Goal: Task Accomplishment & Management: Manage account settings

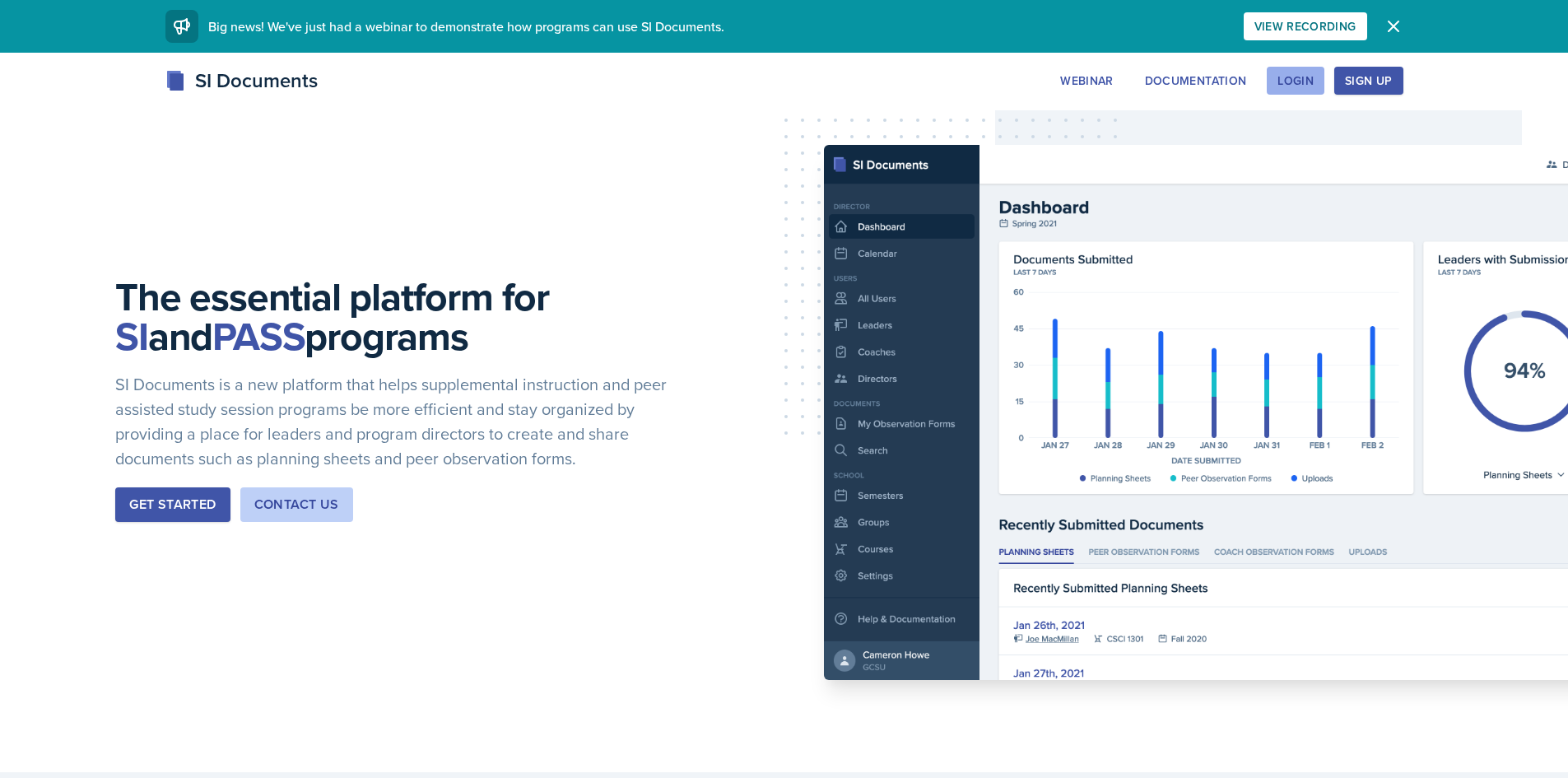
click at [1316, 81] on button "Login" at bounding box center [1295, 80] width 57 height 28
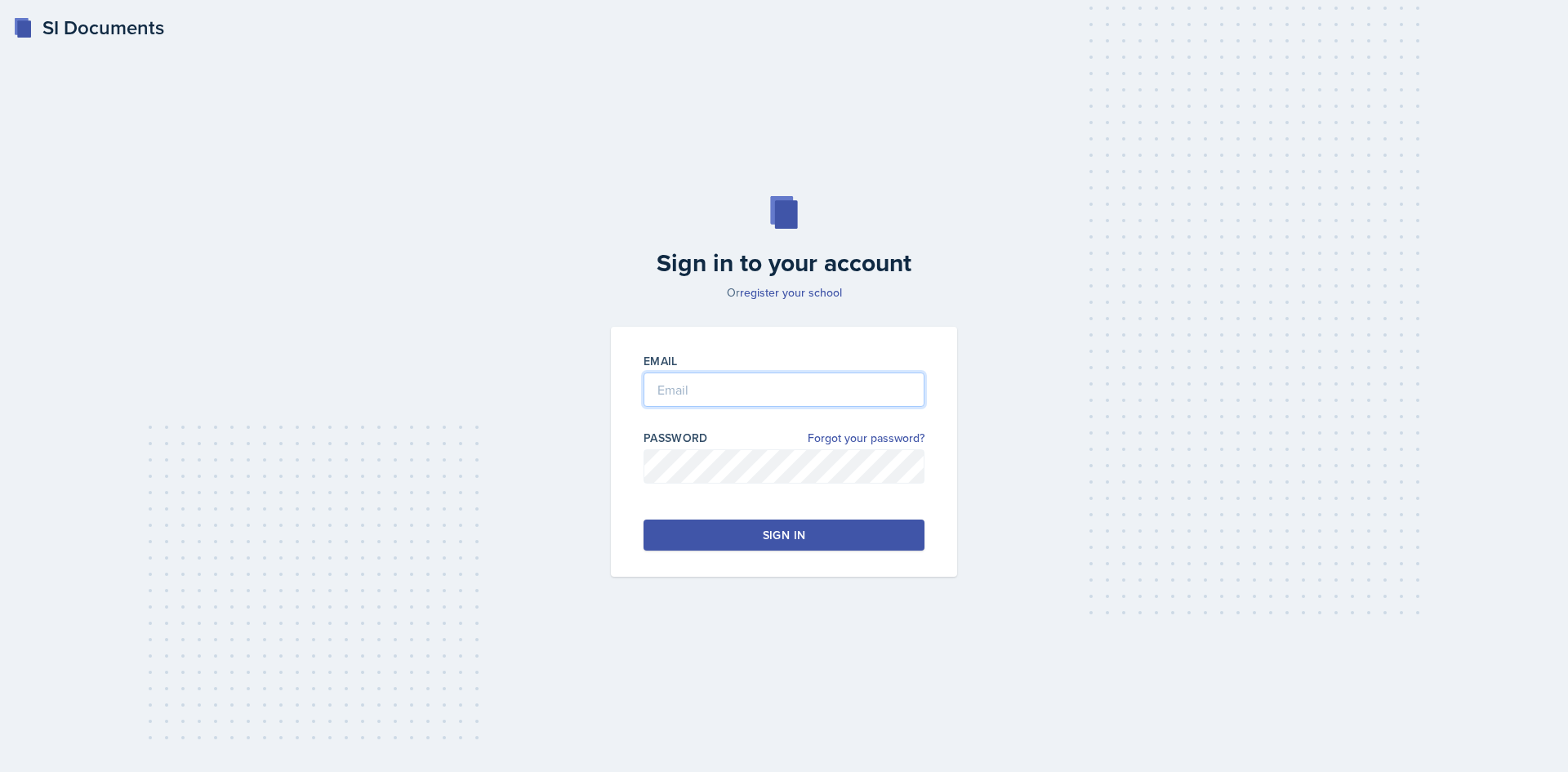
click at [713, 377] on input "email" at bounding box center [784, 388] width 281 height 34
type input "[EMAIL_ADDRESS][DOMAIN_NAME]"
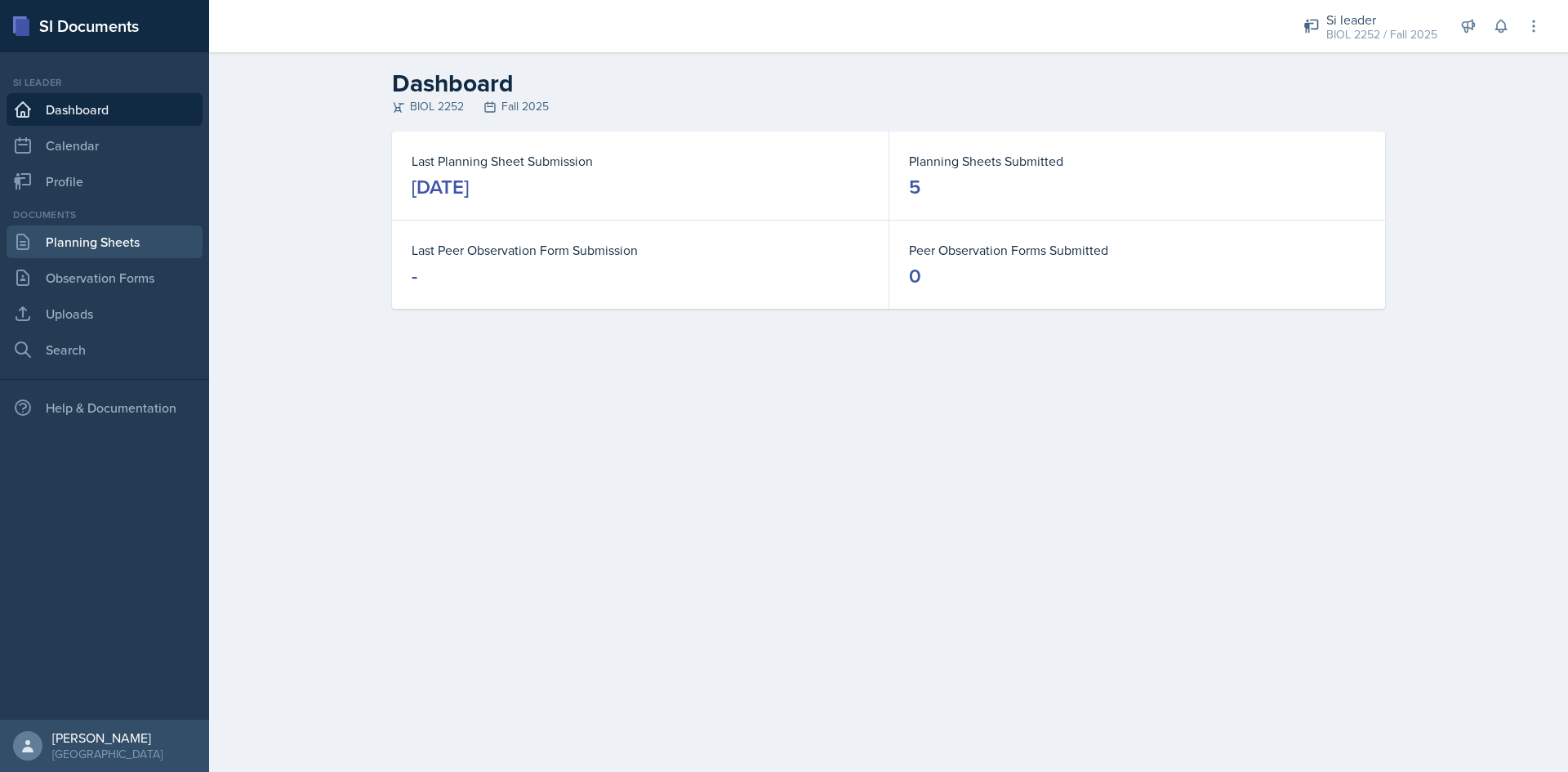
click at [91, 230] on link "Planning Sheets" at bounding box center [104, 242] width 196 height 33
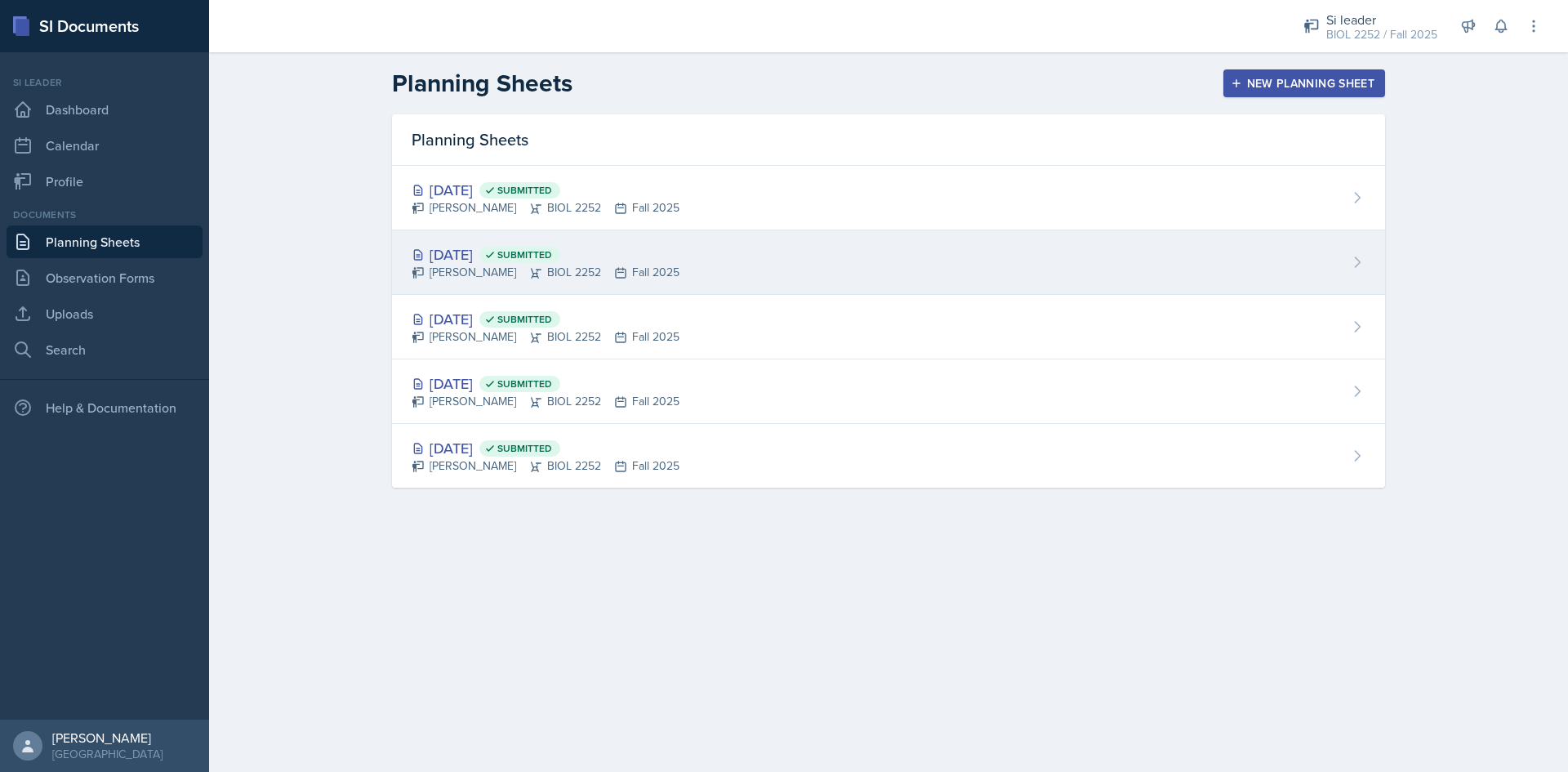
click at [670, 251] on div "[DATE] Submitted" at bounding box center [545, 254] width 268 height 22
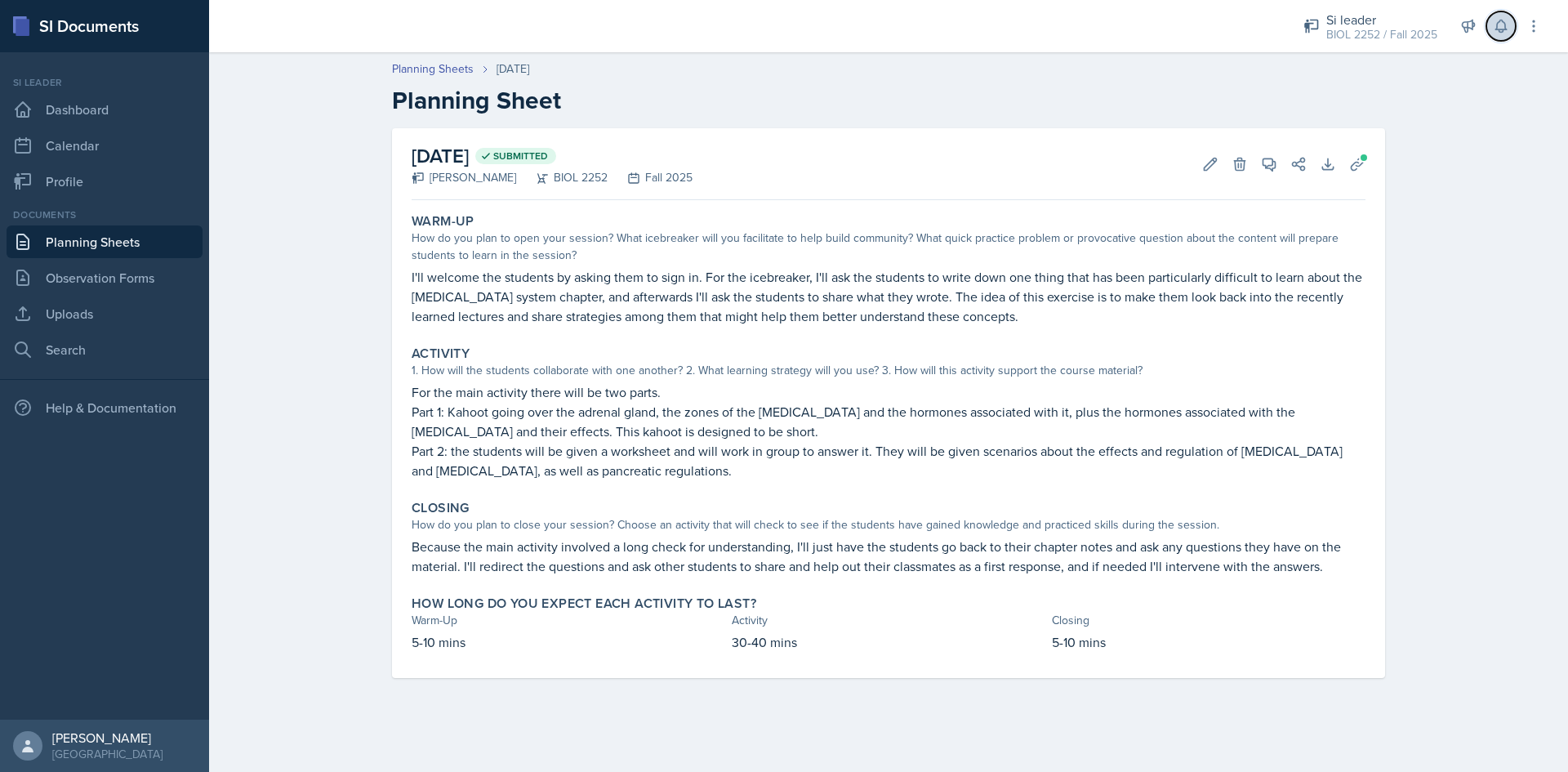
click at [1513, 26] on button at bounding box center [1500, 26] width 29 height 29
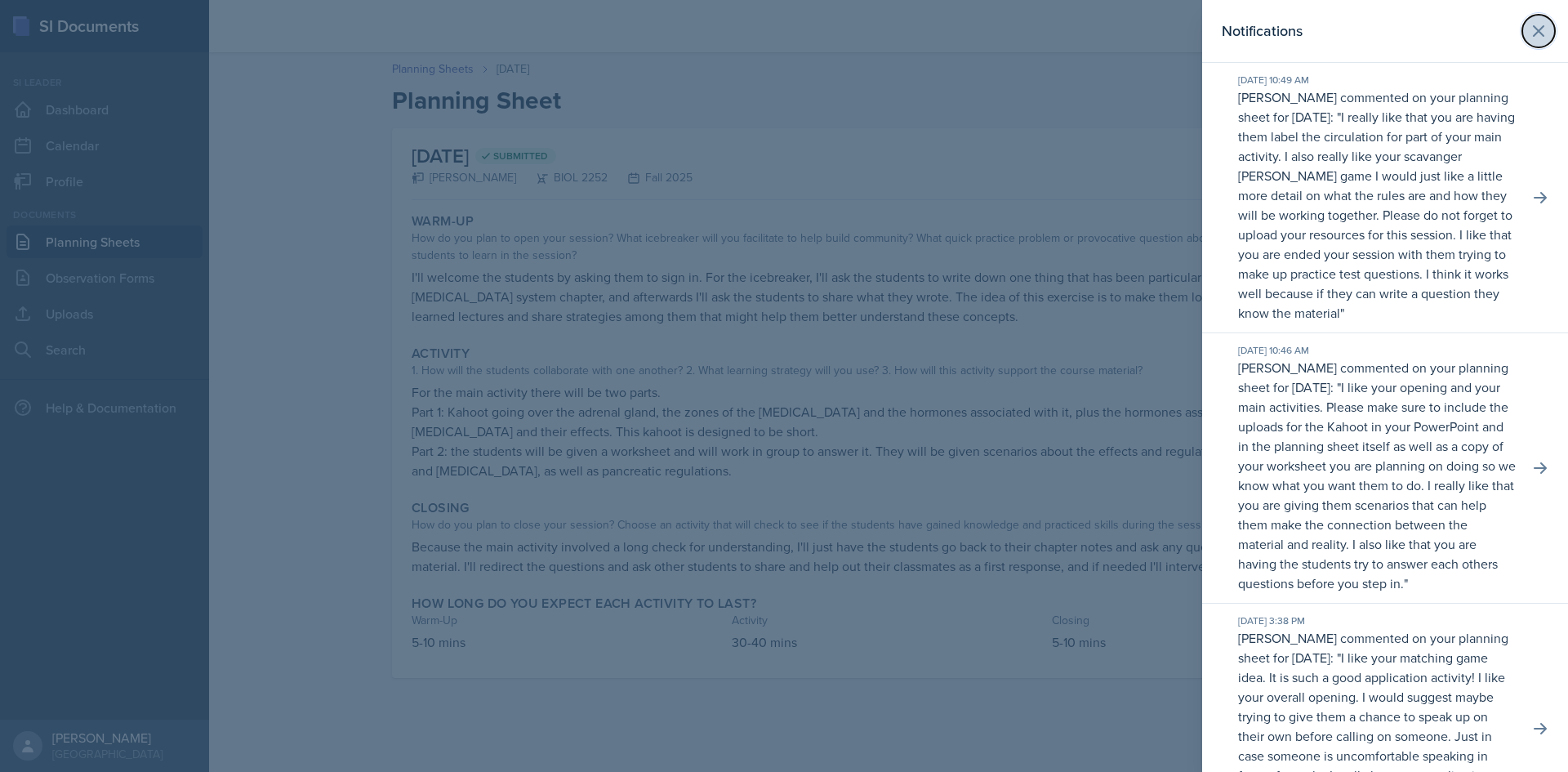
click at [1532, 37] on icon at bounding box center [1538, 31] width 19 height 19
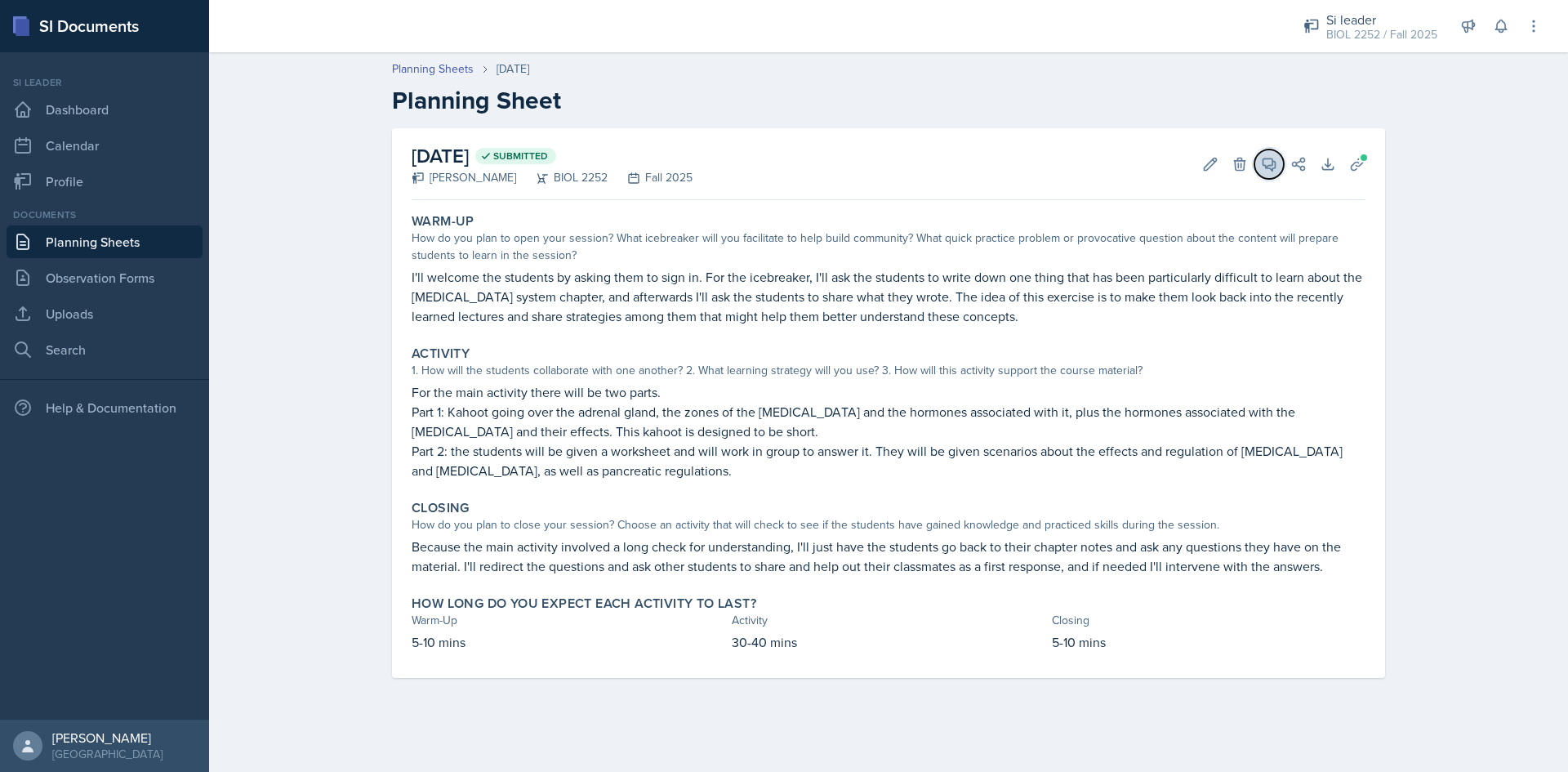
click at [1269, 166] on icon at bounding box center [1269, 163] width 16 height 16
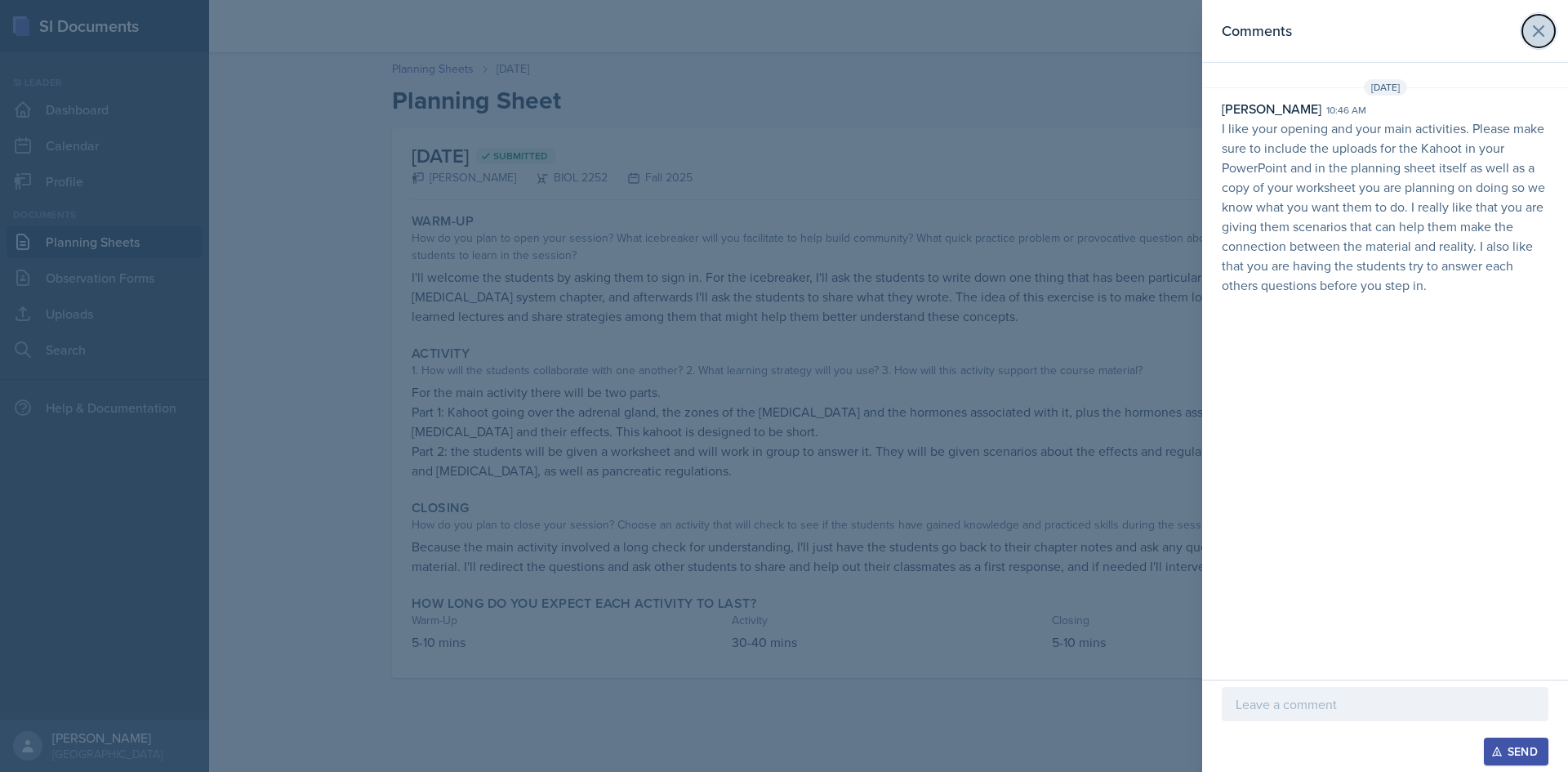
click at [1549, 23] on button at bounding box center [1538, 31] width 33 height 33
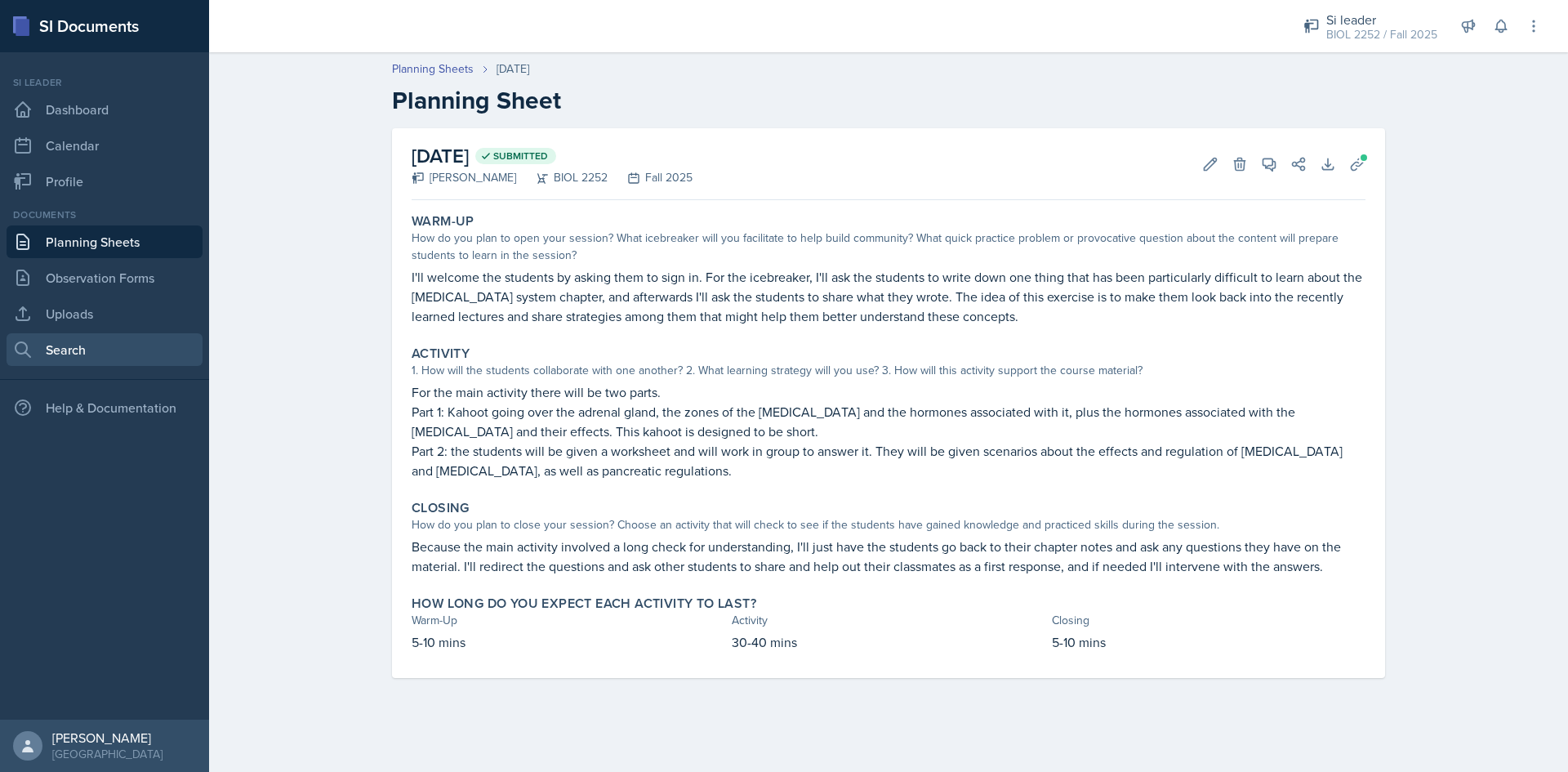
click at [103, 335] on link "Search" at bounding box center [104, 350] width 196 height 33
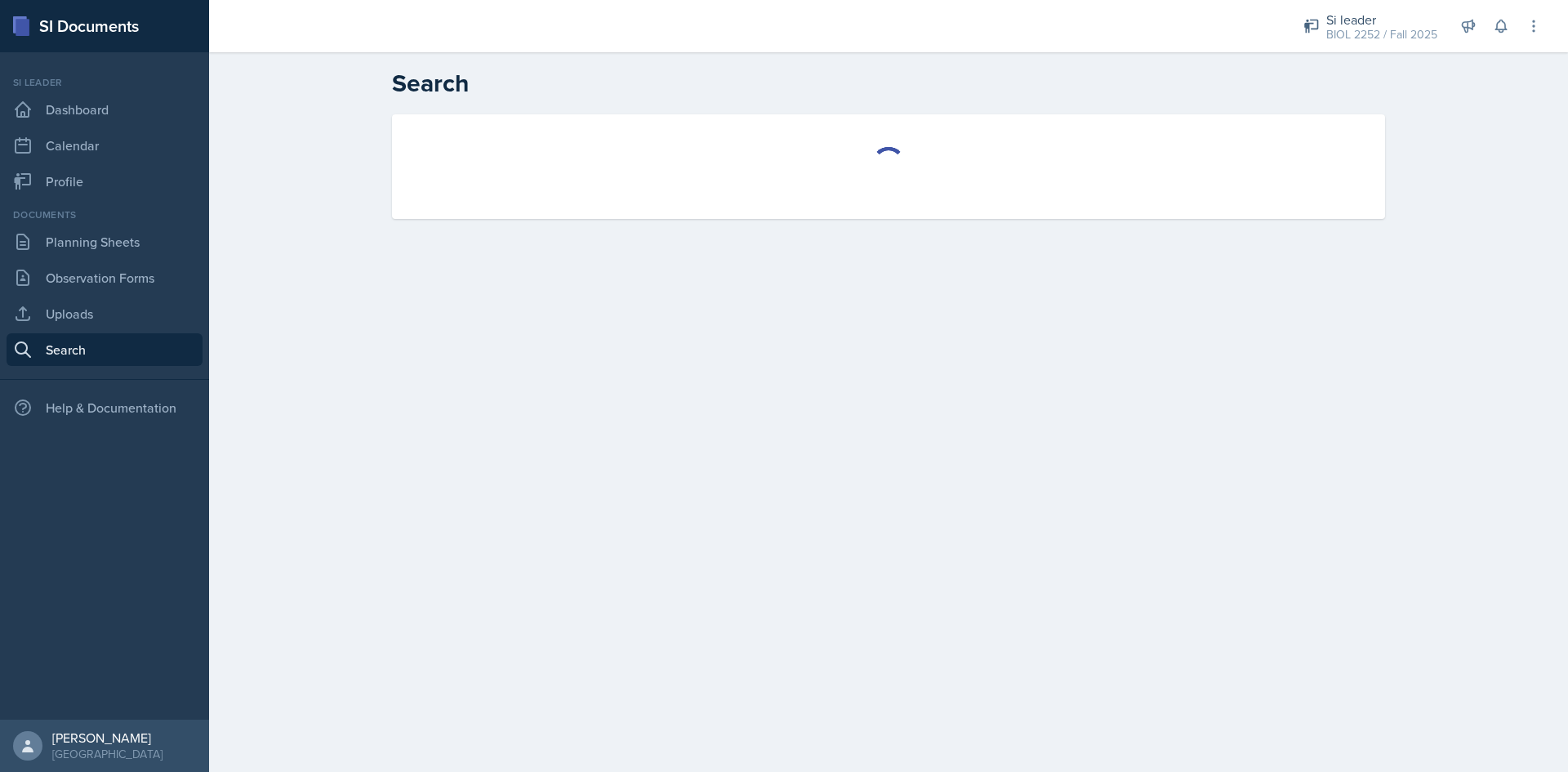
select select "all"
select select "1"
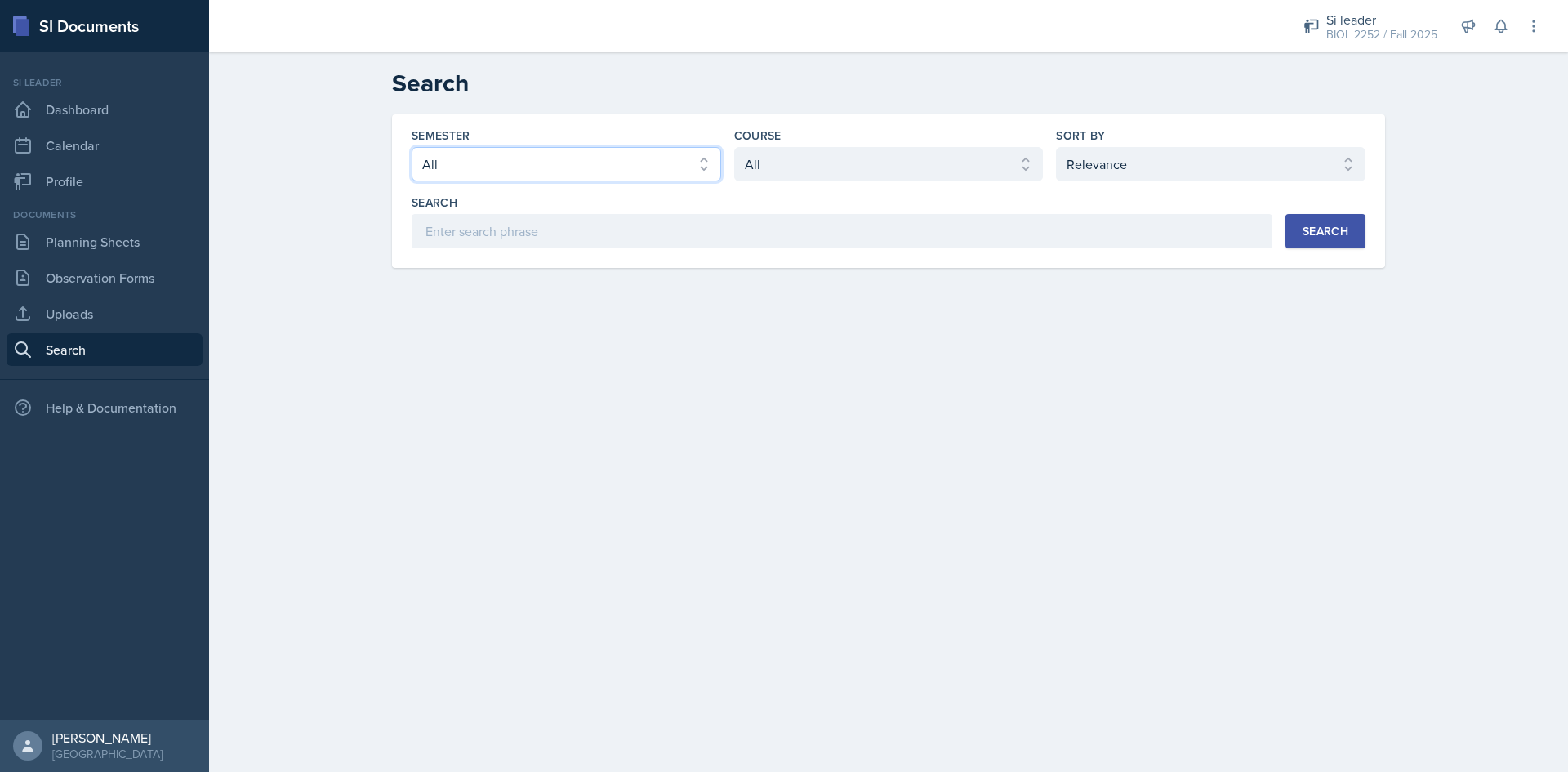
click at [658, 177] on select "Select semester All Fall 2025 Summer 2025 Spring 2025 Fall 2024 Summer 2024 Spr…" at bounding box center [566, 163] width 309 height 34
click at [412, 147] on select "Select semester All Fall 2025 Summer 2025 Spring 2025 Fall 2024 Summer 2024 Spr…" at bounding box center [566, 163] width 309 height 34
click at [676, 162] on select "Select semester All Fall 2025 Summer 2025 Spring 2025 Fall 2024 Summer 2024 Spr…" at bounding box center [566, 163] width 309 height 34
select select "a8ed5ca7-d3a3-44eb-ad59-ceca828f7d72"
click at [412, 147] on select "Select semester All Fall 2025 Summer 2025 Spring 2025 Fall 2024 Summer 2024 Spr…" at bounding box center [566, 163] width 309 height 34
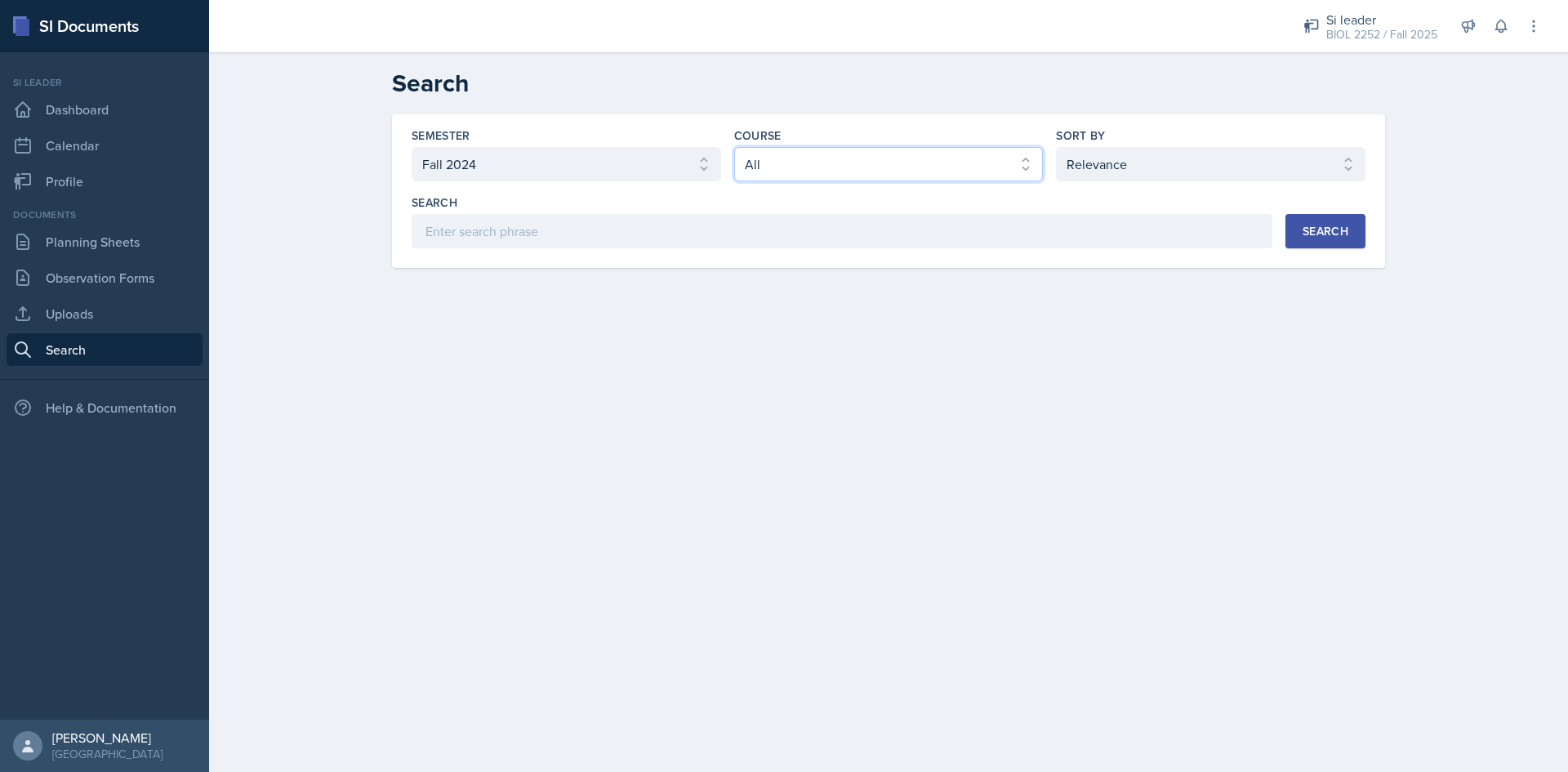
click at [857, 151] on select "Select course All ACCT 2101 ACCT 2102 ACCT 4050 ANTH 1102 ANTH 3301 ARCH 1000 A…" at bounding box center [889, 163] width 309 height 34
select select "da9ed670-e0a2-421b-8f9e-99cd10859a1d"
click at [734, 147] on select "Select course All ACCT 2101 ACCT 2102 ACCT 4050 ANTH 1102 ANTH 3301 ARCH 1000 A…" at bounding box center [889, 163] width 309 height 34
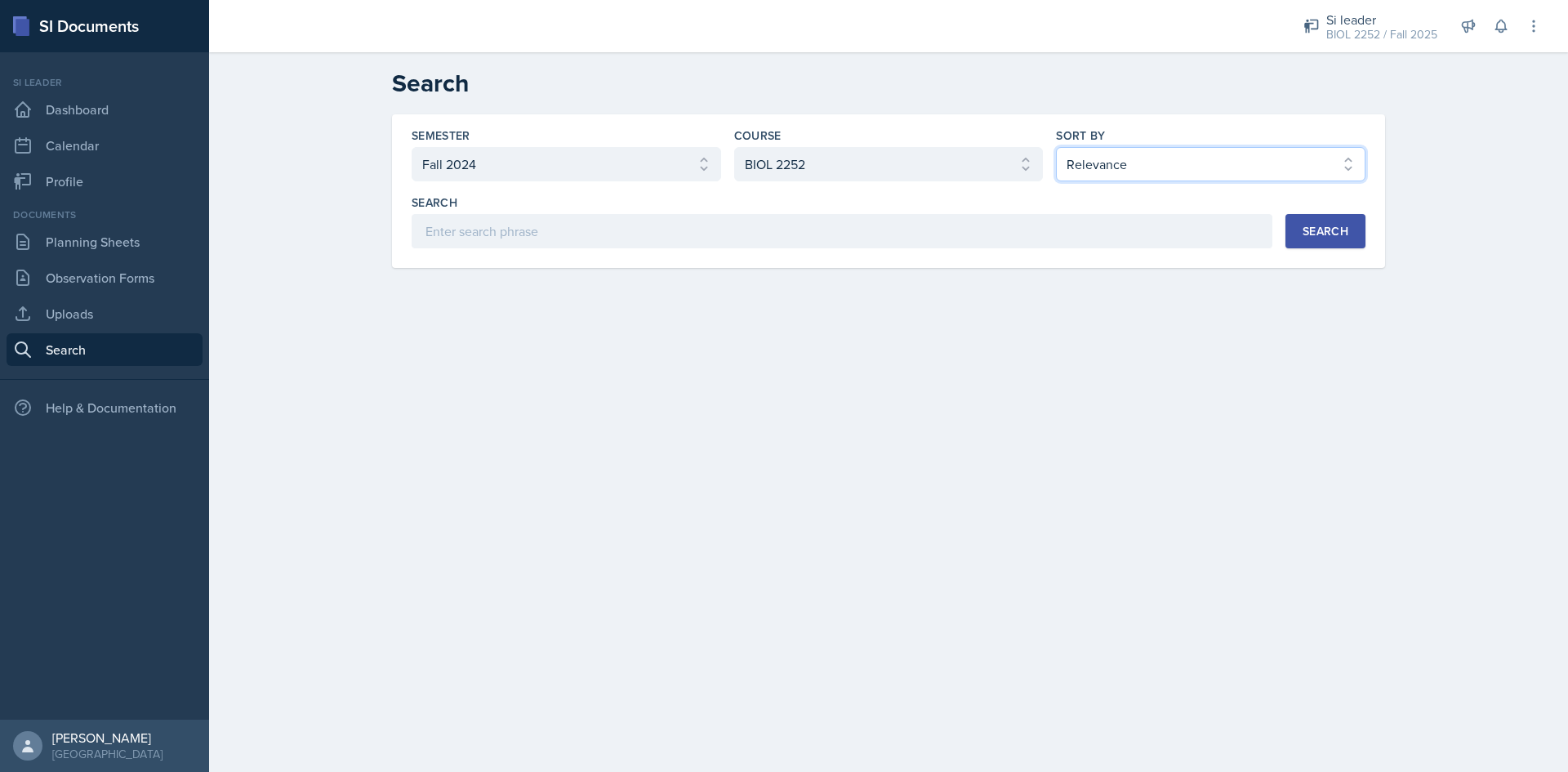
click at [1181, 163] on select "Select sort by Relevance Document Date (Asc) Document Date (Desc)" at bounding box center [1211, 163] width 309 height 34
select select "2"
click at [1056, 147] on select "Select sort by Relevance Document Date (Asc) Document Date (Desc)" at bounding box center [1211, 163] width 309 height 34
click at [1310, 236] on div "Search" at bounding box center [1325, 231] width 45 height 14
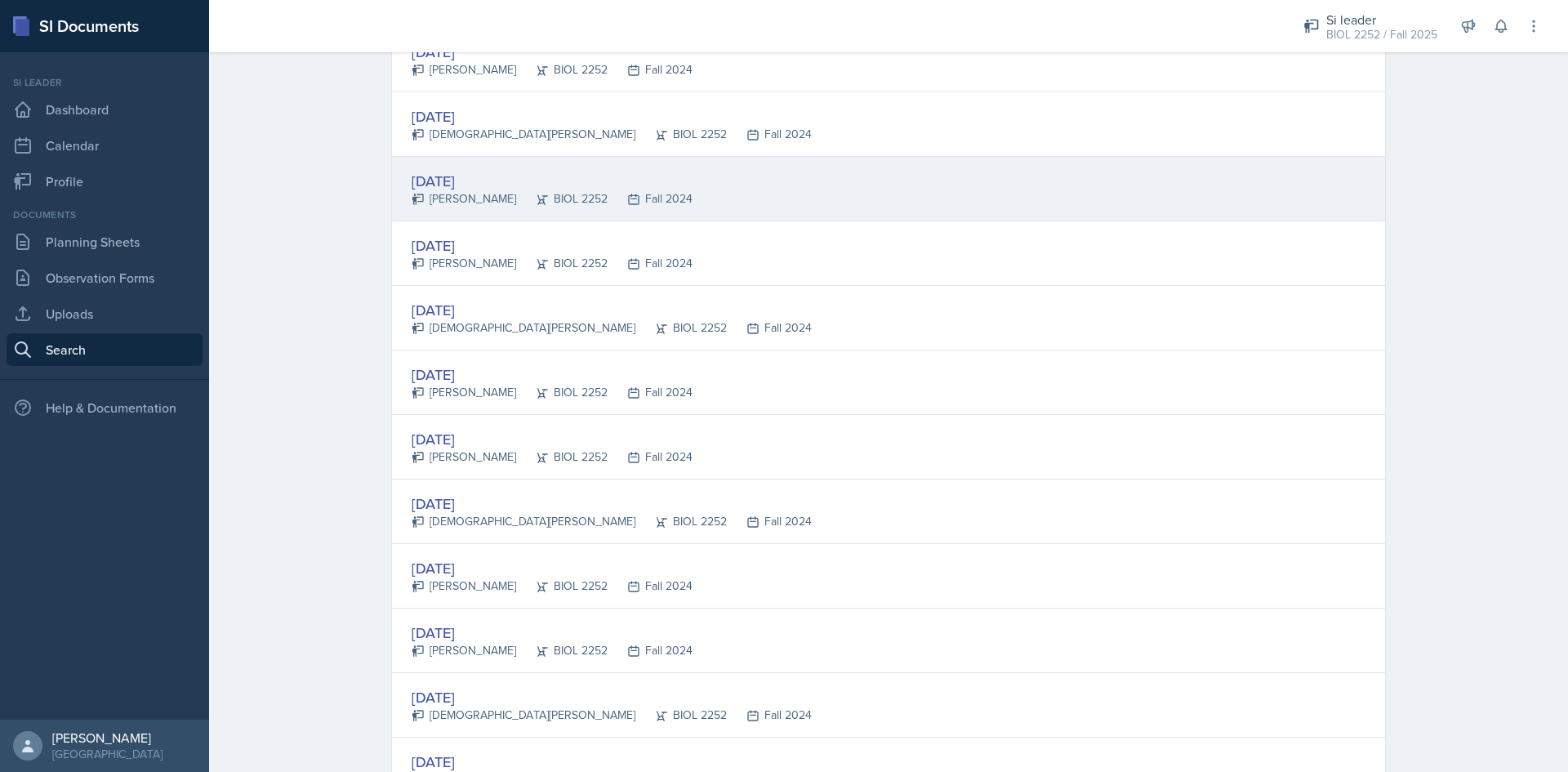
scroll to position [490, 0]
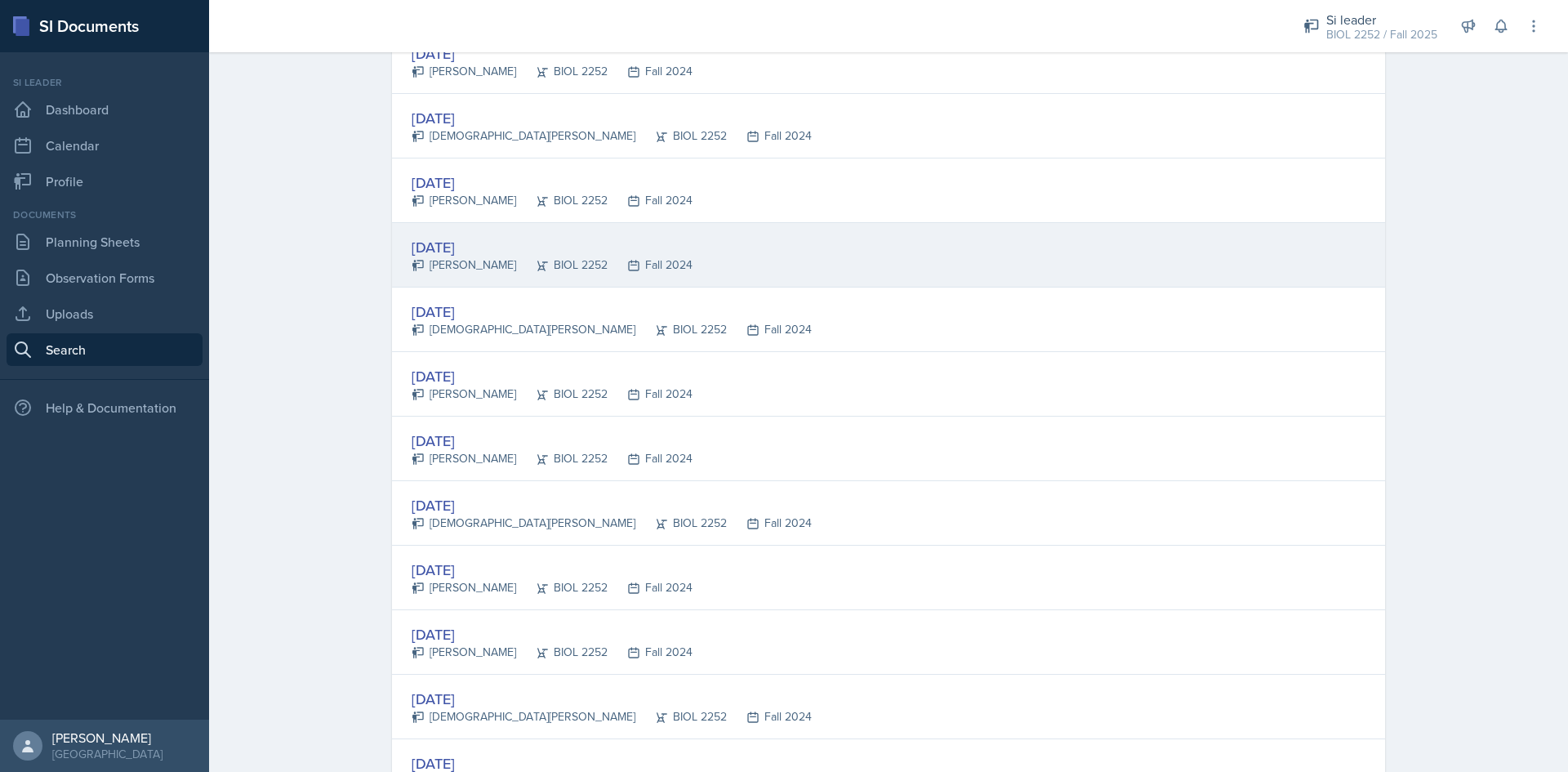
click at [445, 240] on div "[DATE]" at bounding box center [552, 246] width 281 height 22
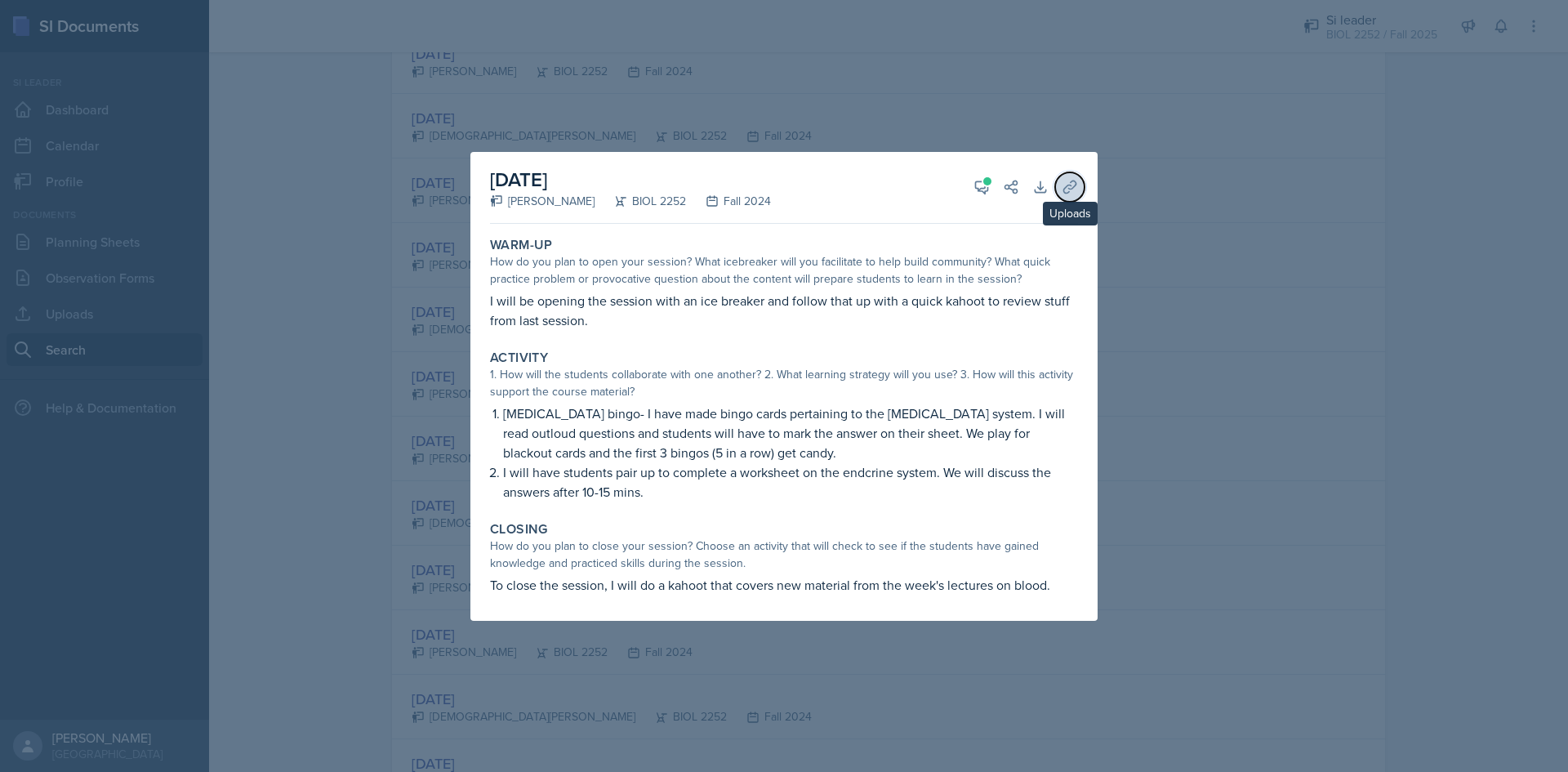
click at [1058, 190] on button "Uploads" at bounding box center [1069, 186] width 29 height 29
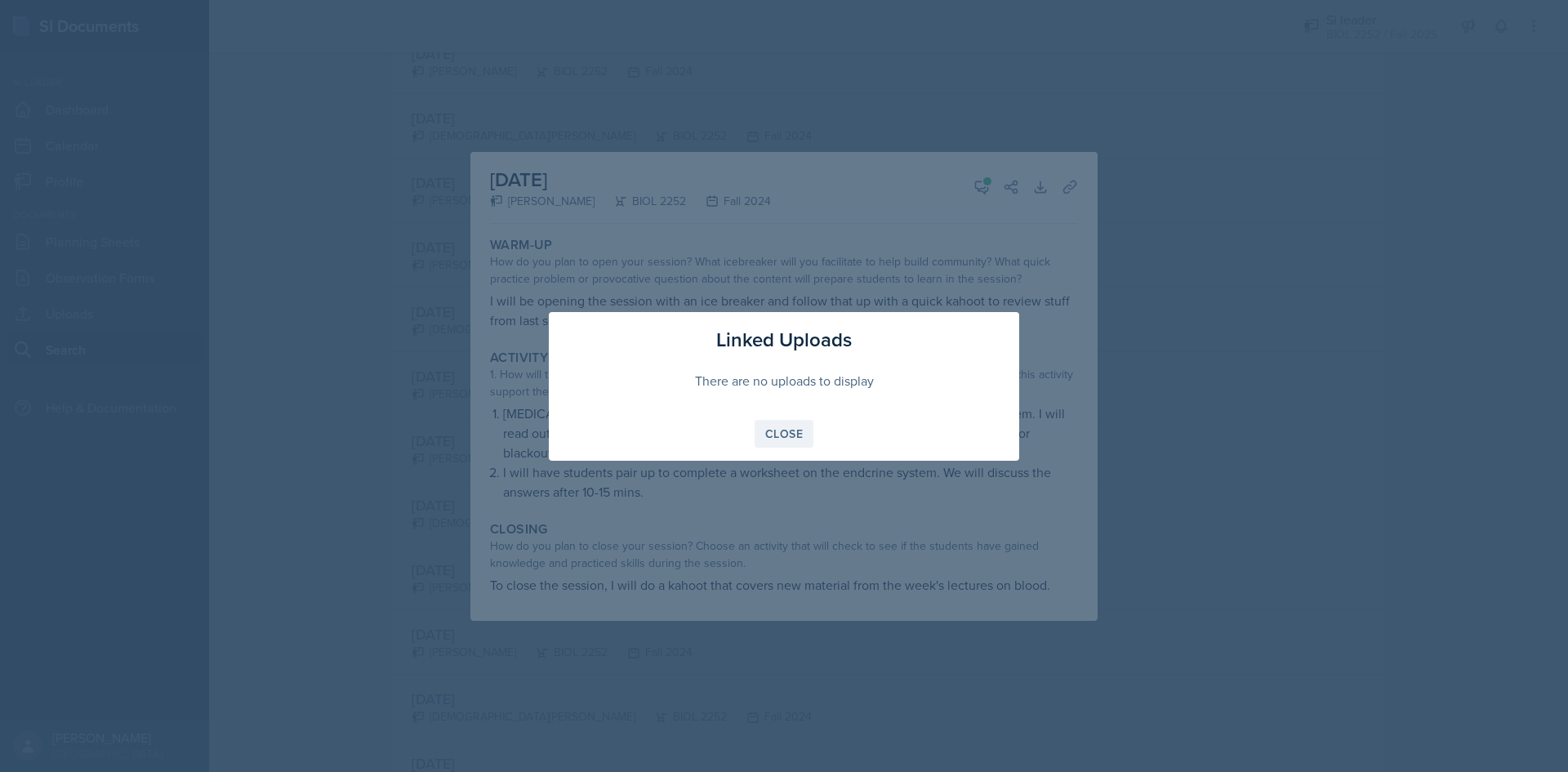
click at [777, 430] on div "Close" at bounding box center [784, 434] width 38 height 14
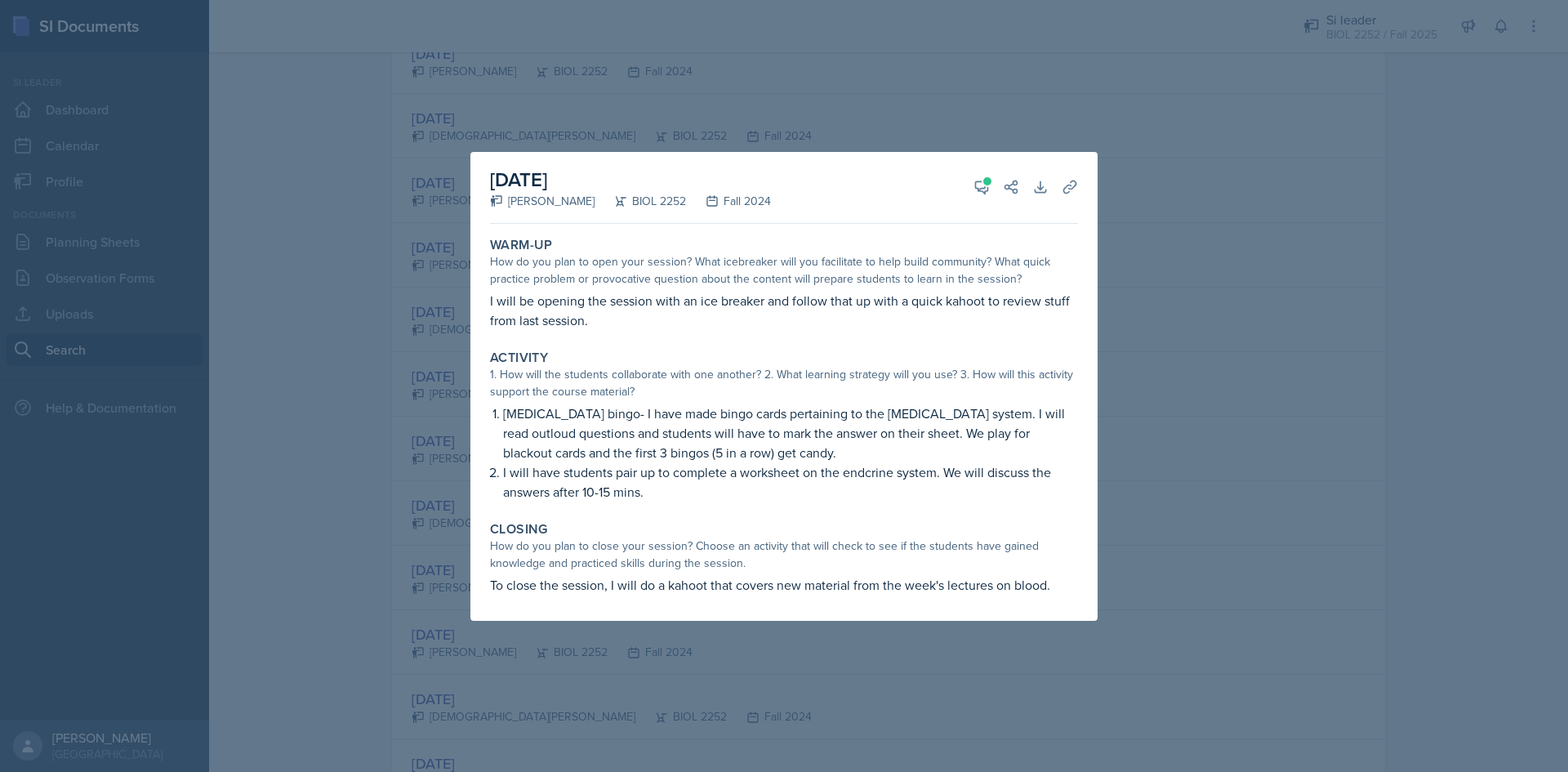
click at [438, 382] on div at bounding box center [784, 386] width 1568 height 772
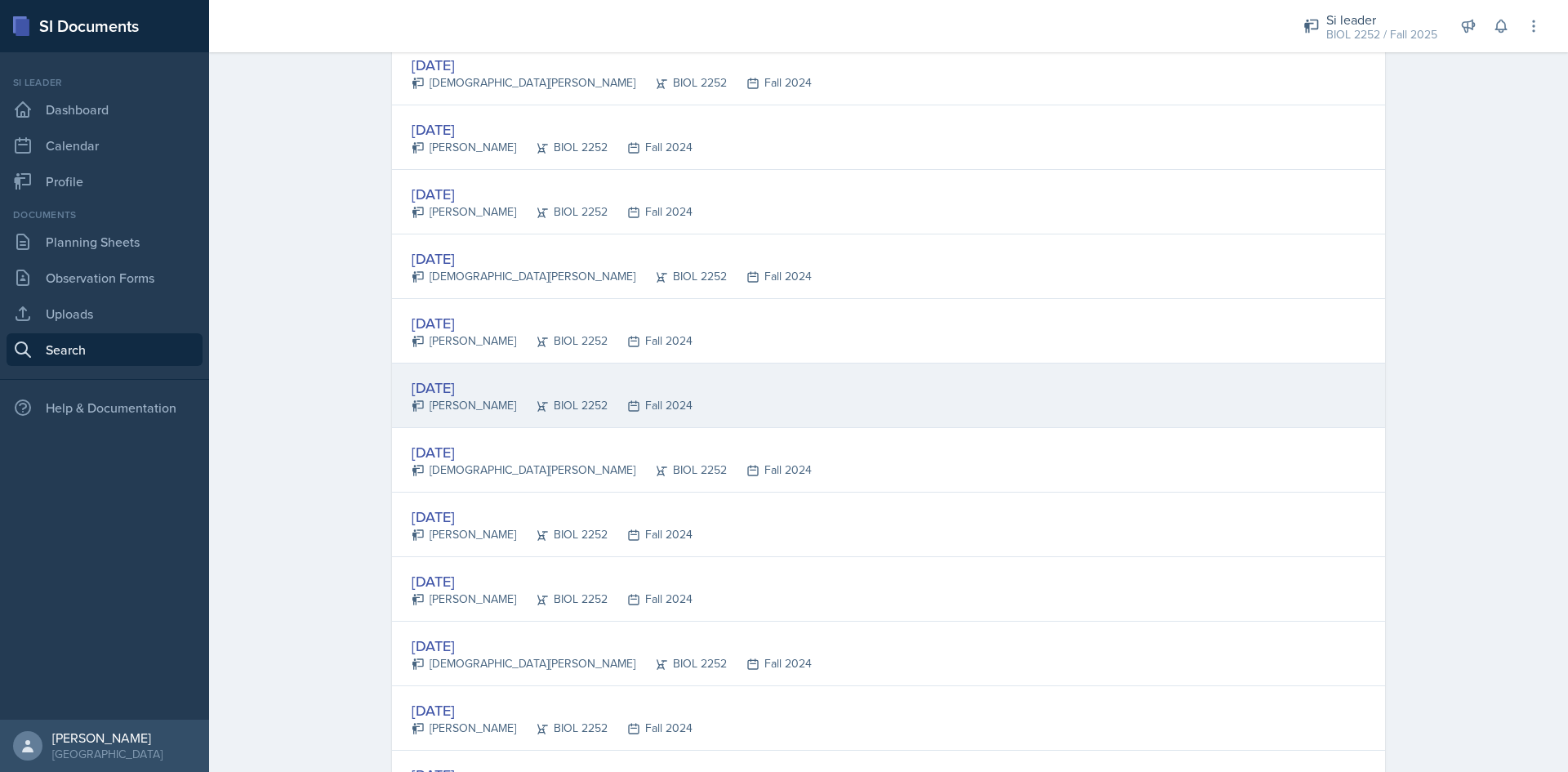
scroll to position [572, 0]
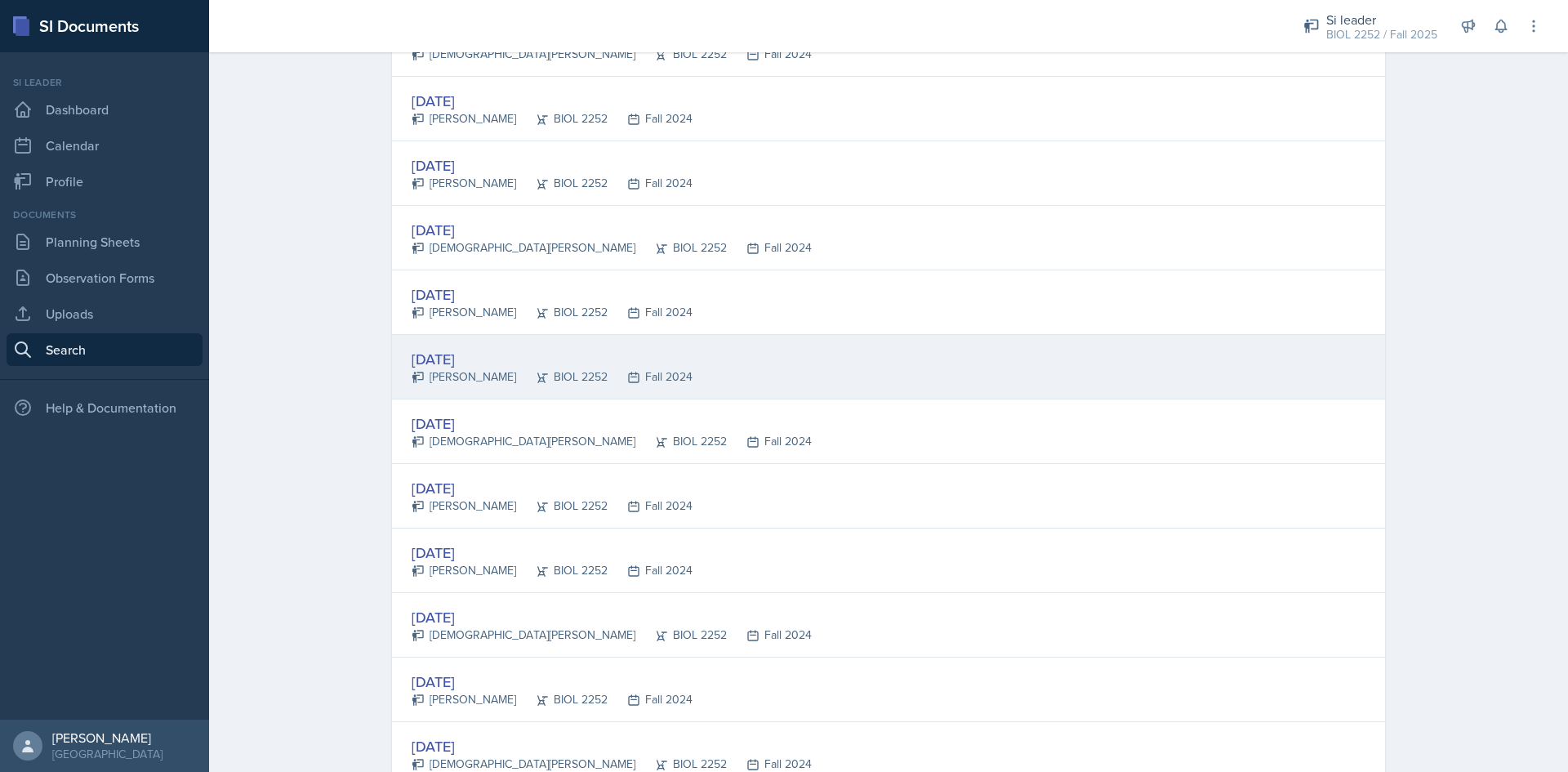
click at [475, 356] on div "[DATE]" at bounding box center [552, 358] width 281 height 22
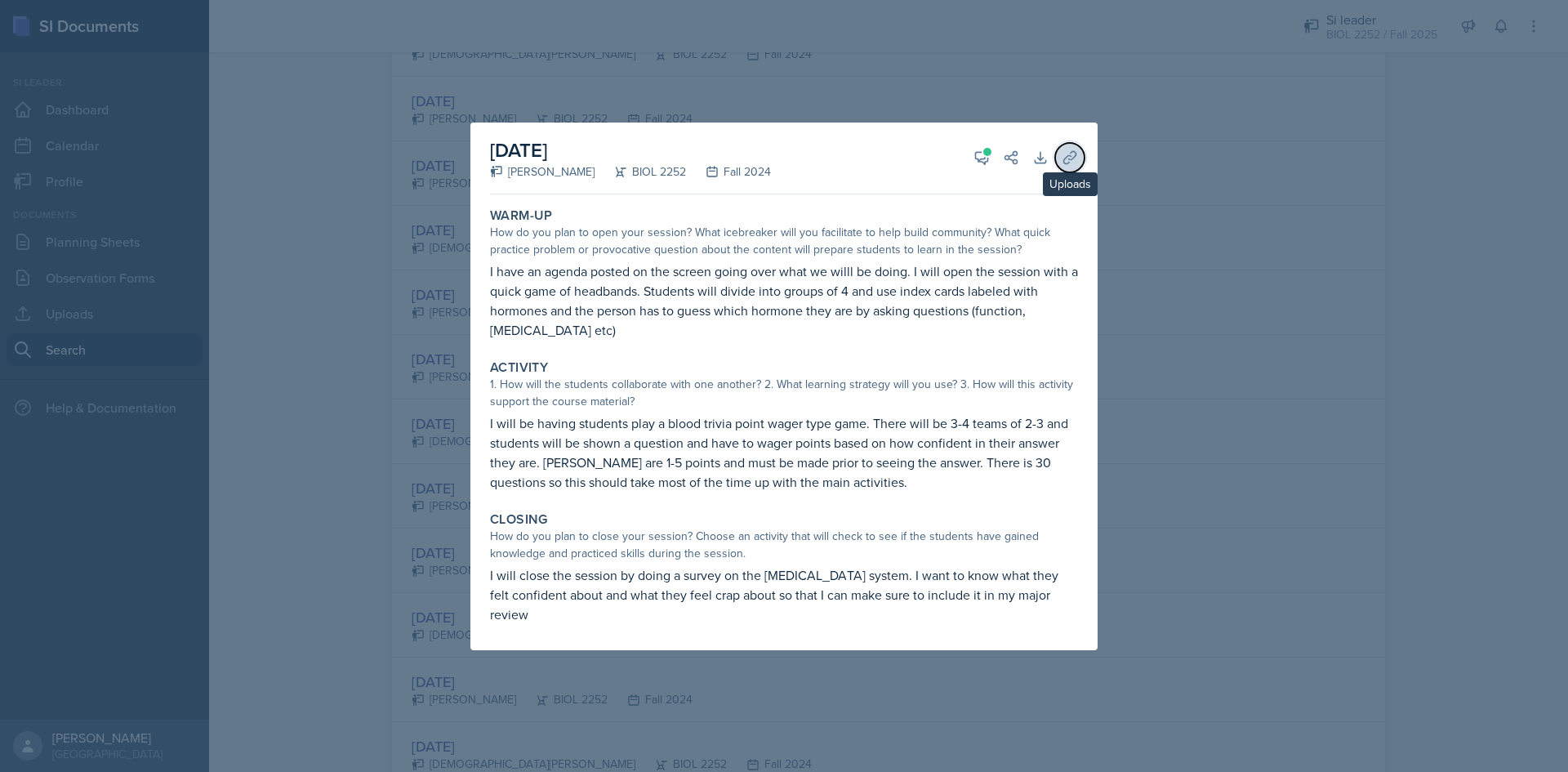
click at [1057, 163] on button "Uploads" at bounding box center [1069, 157] width 29 height 29
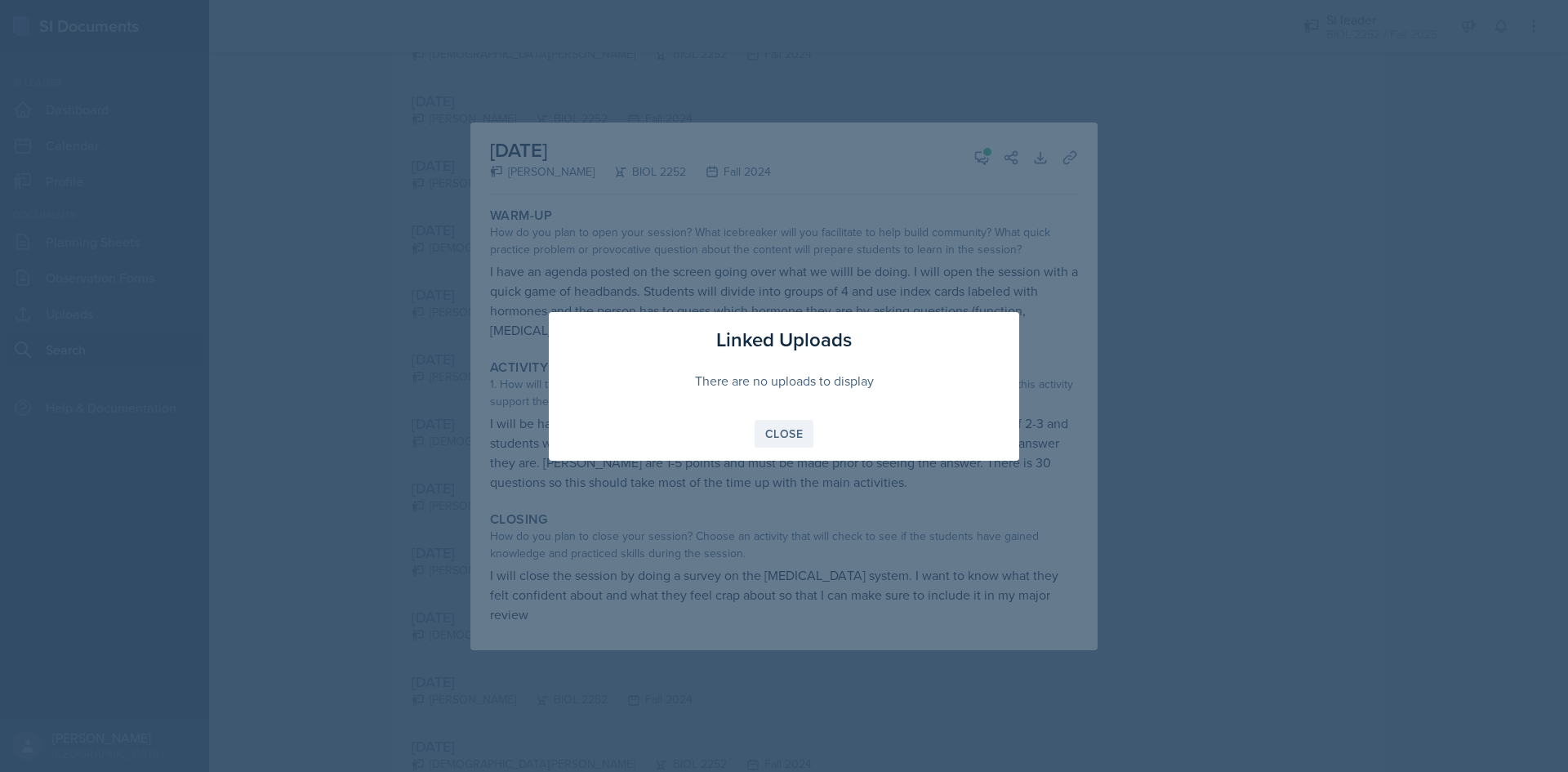
click at [772, 435] on div "Close" at bounding box center [784, 434] width 38 height 14
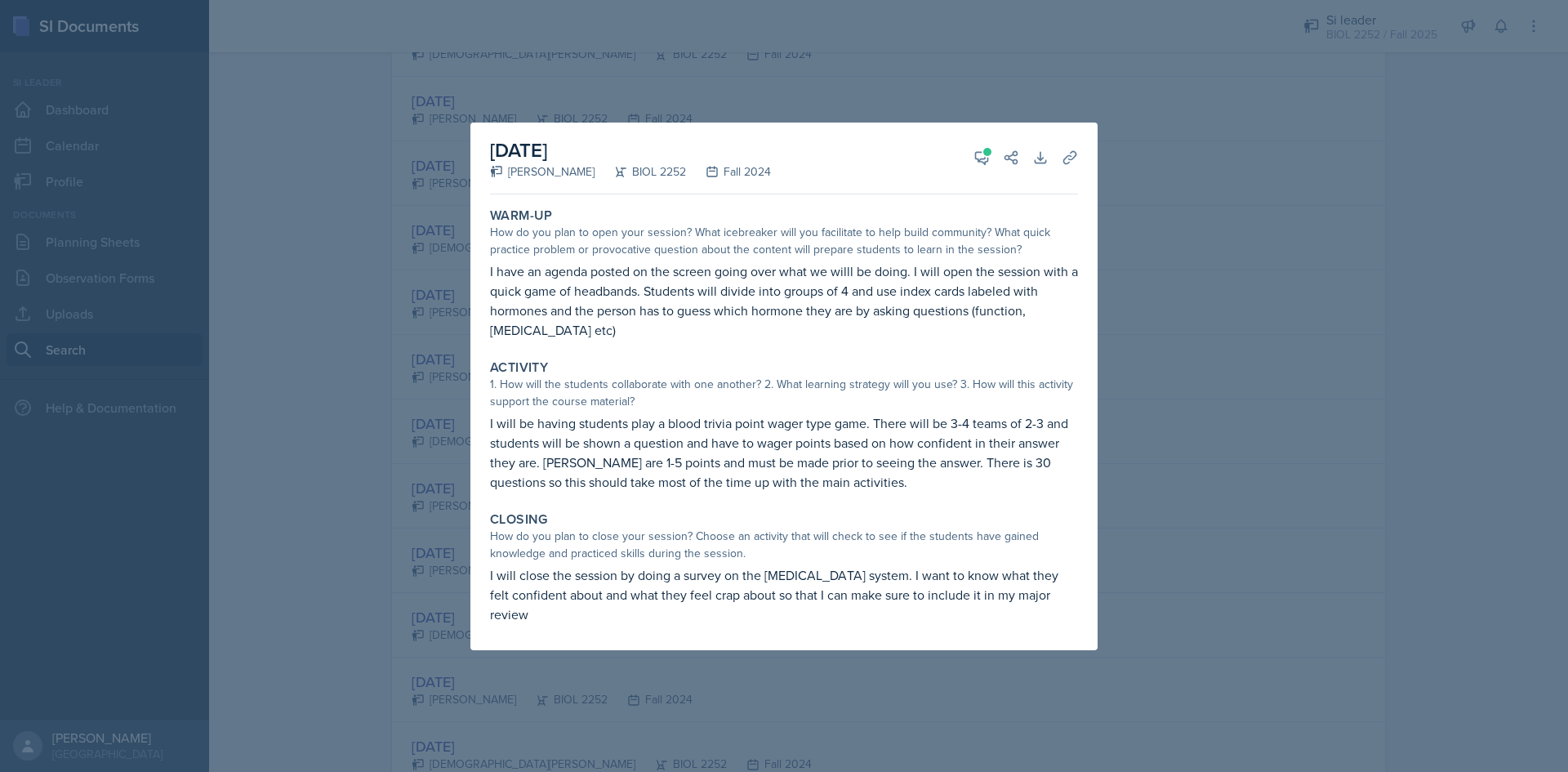
click at [421, 355] on div at bounding box center [784, 386] width 1568 height 772
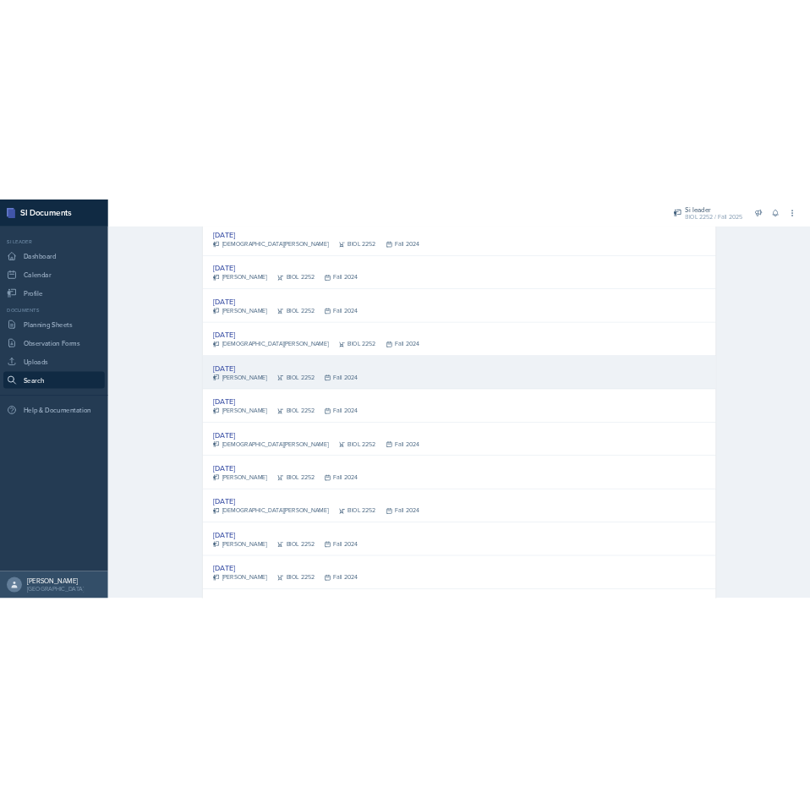
scroll to position [761, 0]
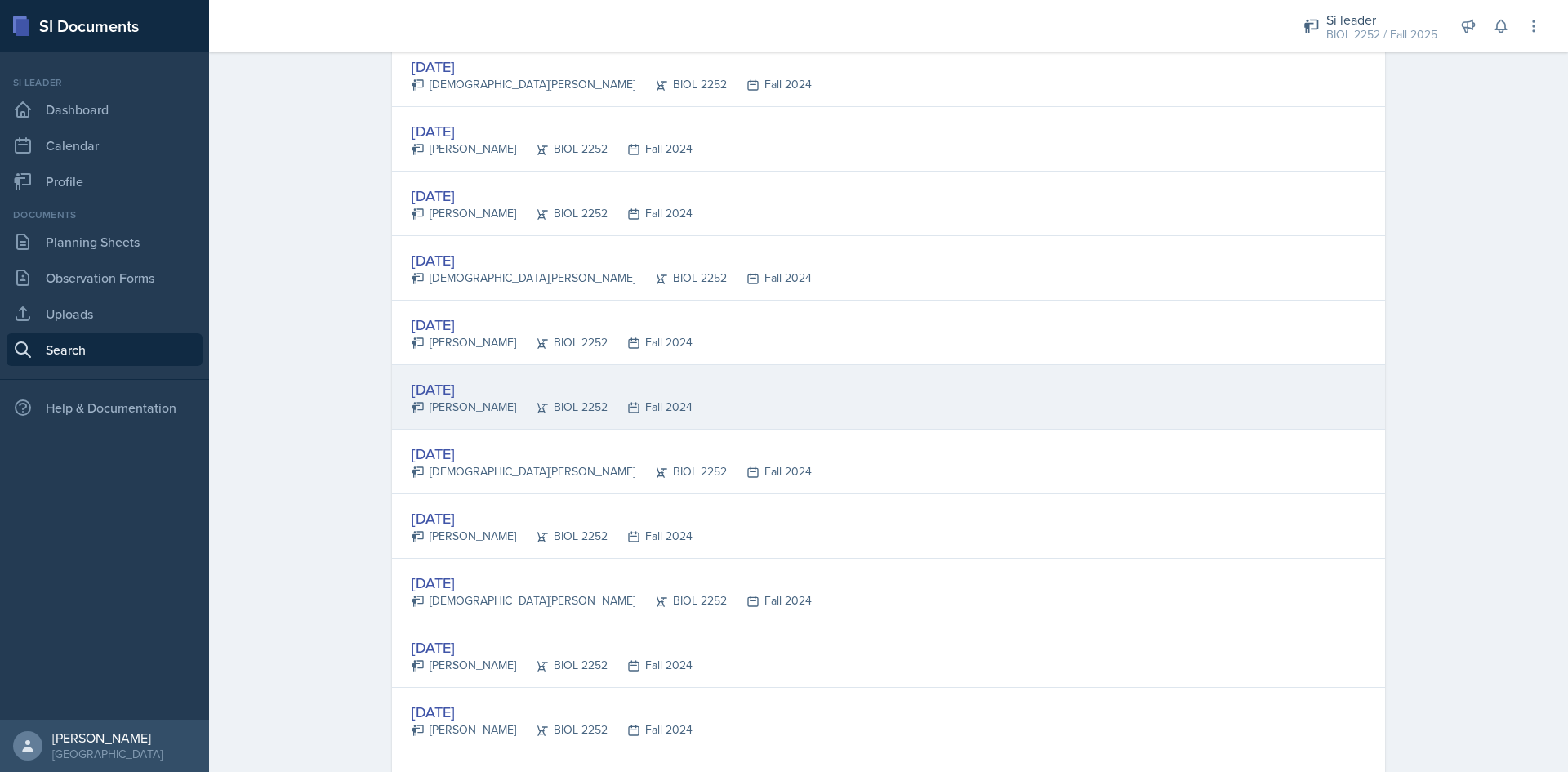
click at [455, 392] on div "[DATE]" at bounding box center [552, 388] width 281 height 22
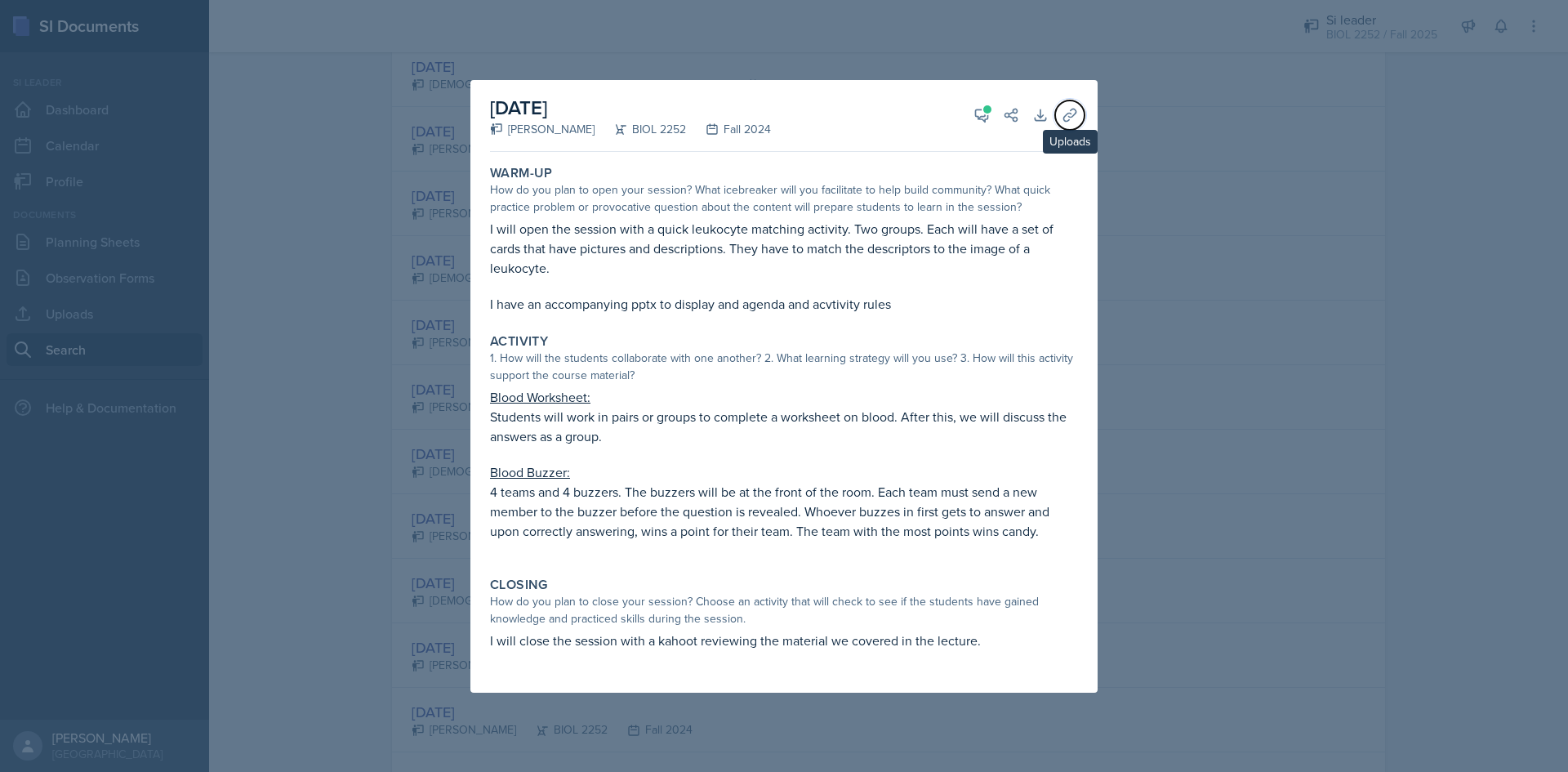
click at [1059, 112] on button "Uploads" at bounding box center [1069, 115] width 29 height 29
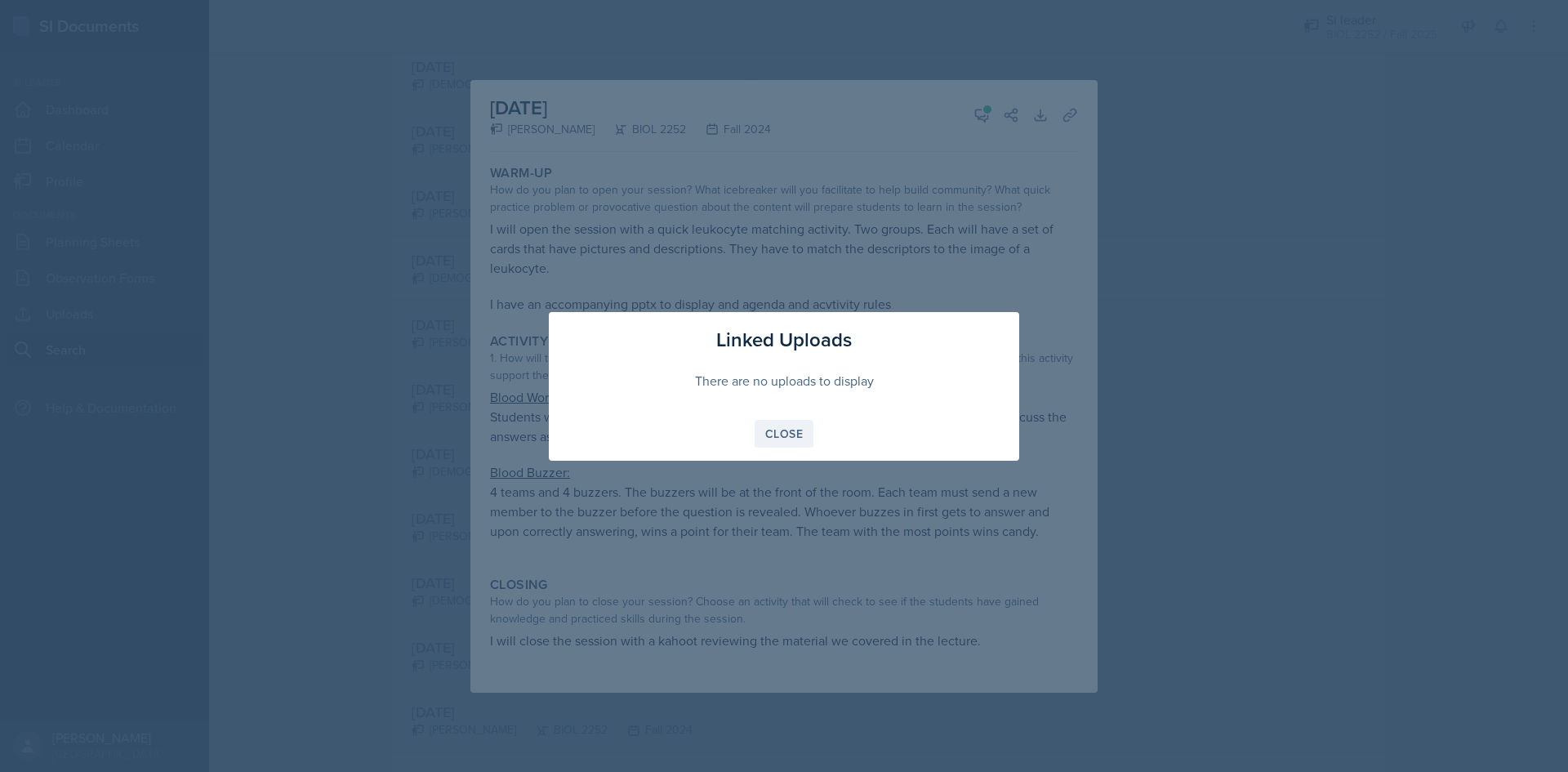
click at [805, 430] on button "Close" at bounding box center [784, 433] width 59 height 28
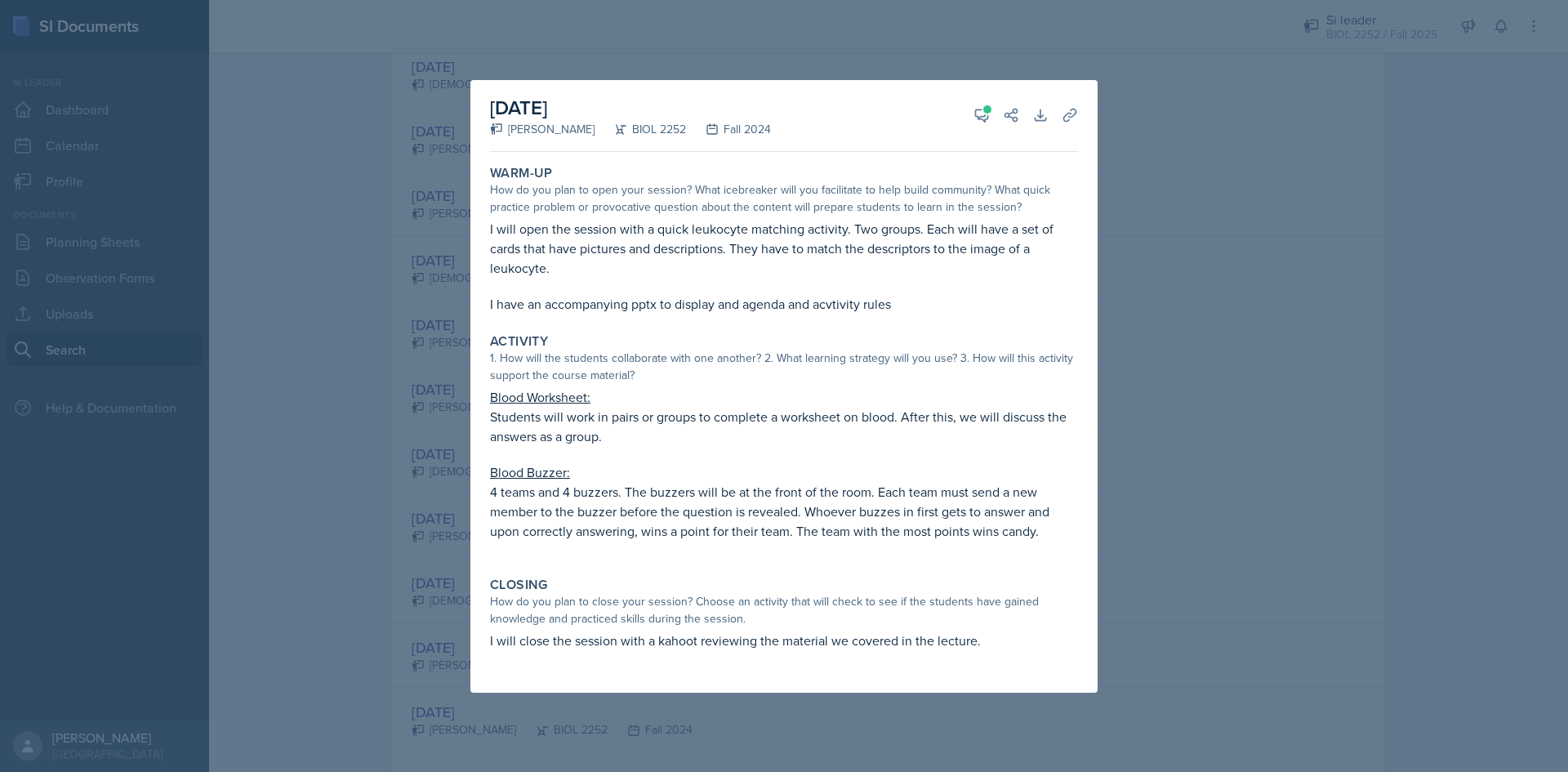
click at [454, 448] on div at bounding box center [784, 386] width 1568 height 772
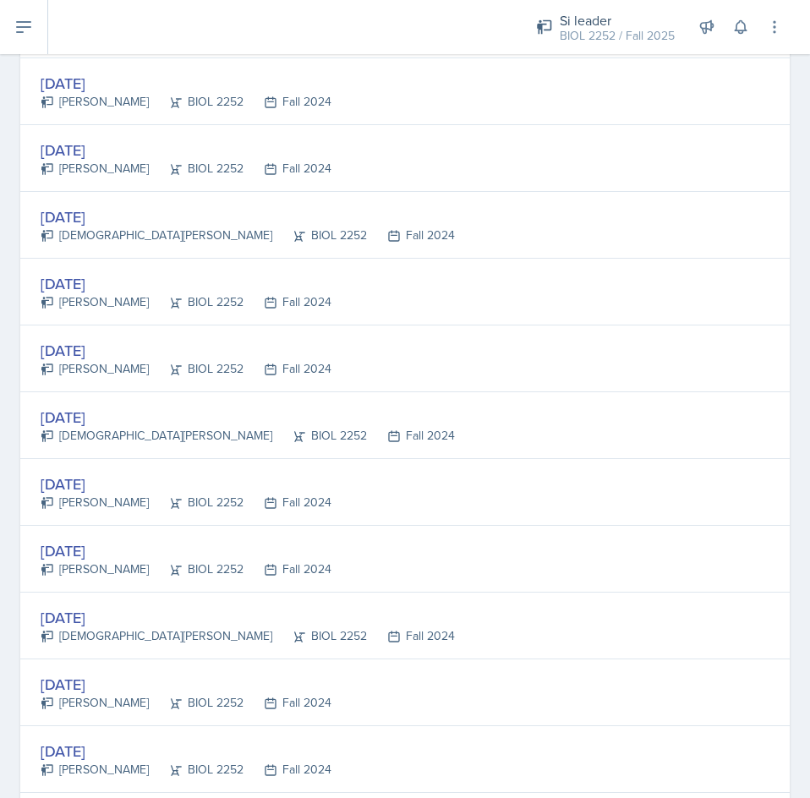
scroll to position [423, 0]
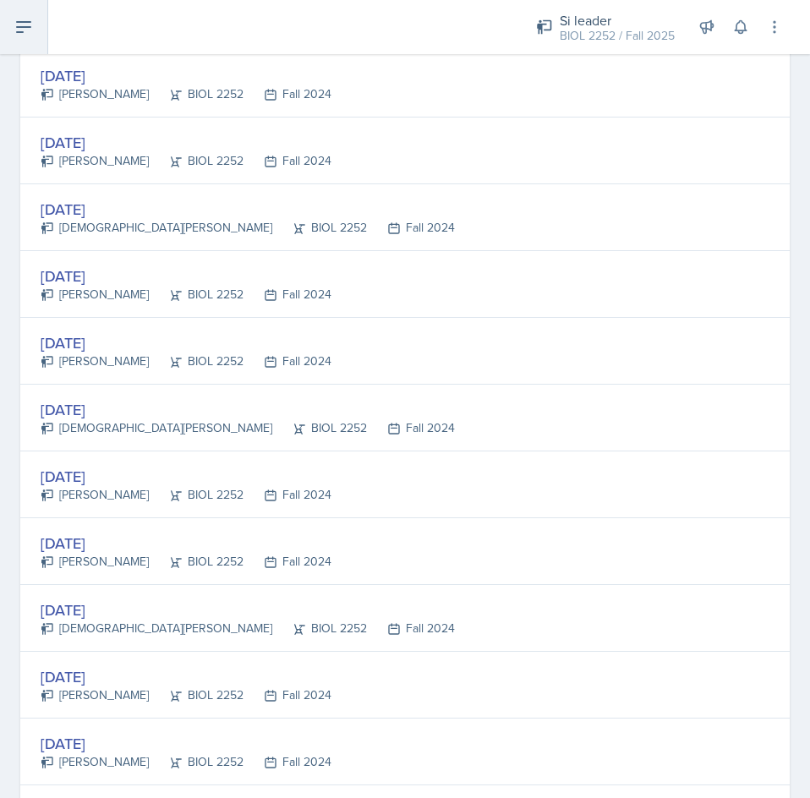
click at [38, 23] on button at bounding box center [24, 27] width 48 height 54
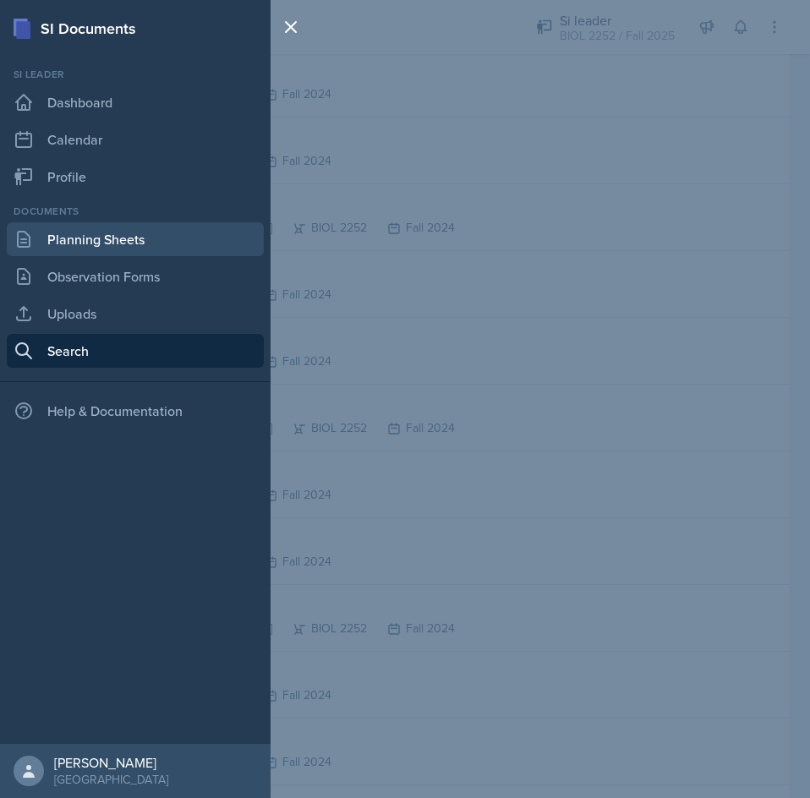
click at [96, 232] on link "Planning Sheets" at bounding box center [135, 239] width 257 height 34
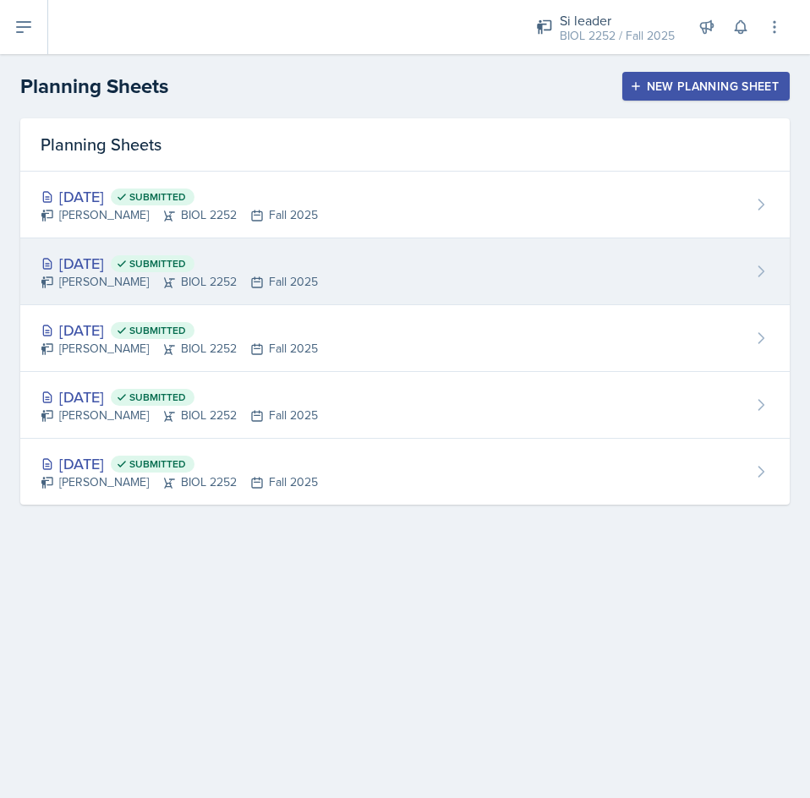
click at [280, 257] on div "[DATE] Submitted" at bounding box center [179, 263] width 277 height 23
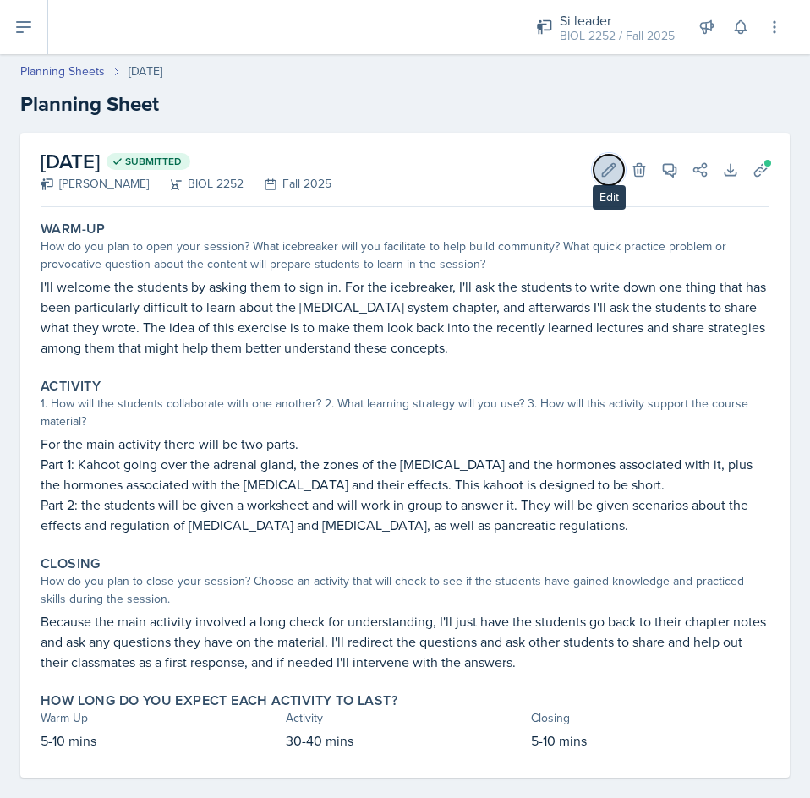
click at [606, 173] on button "Edit" at bounding box center [608, 170] width 30 height 30
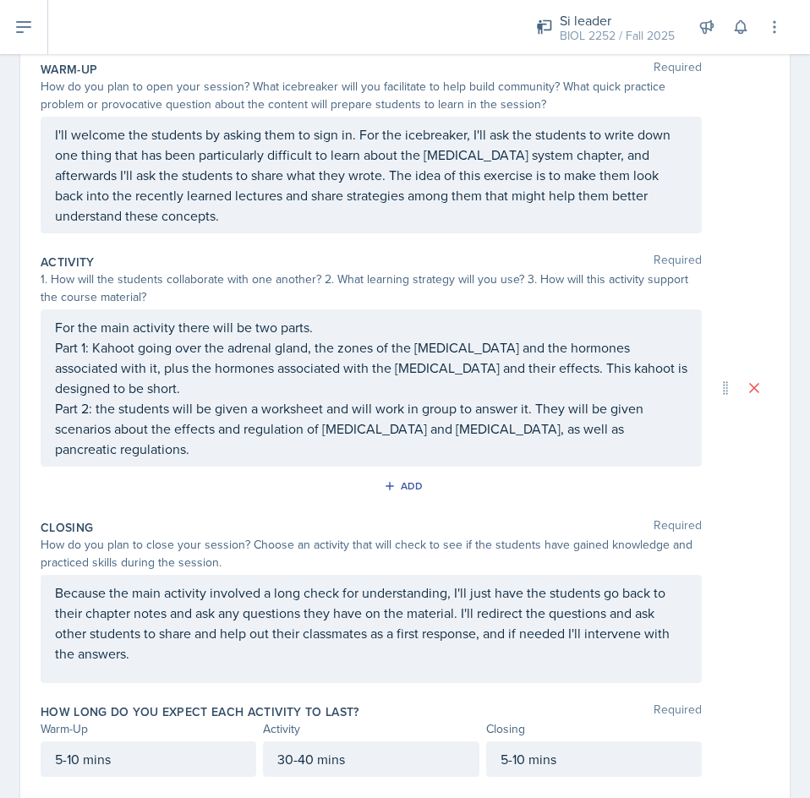
click at [225, 378] on p "Part 1: Kahoot going over the adrenal gland, the zones of the [MEDICAL_DATA] an…" at bounding box center [371, 367] width 632 height 61
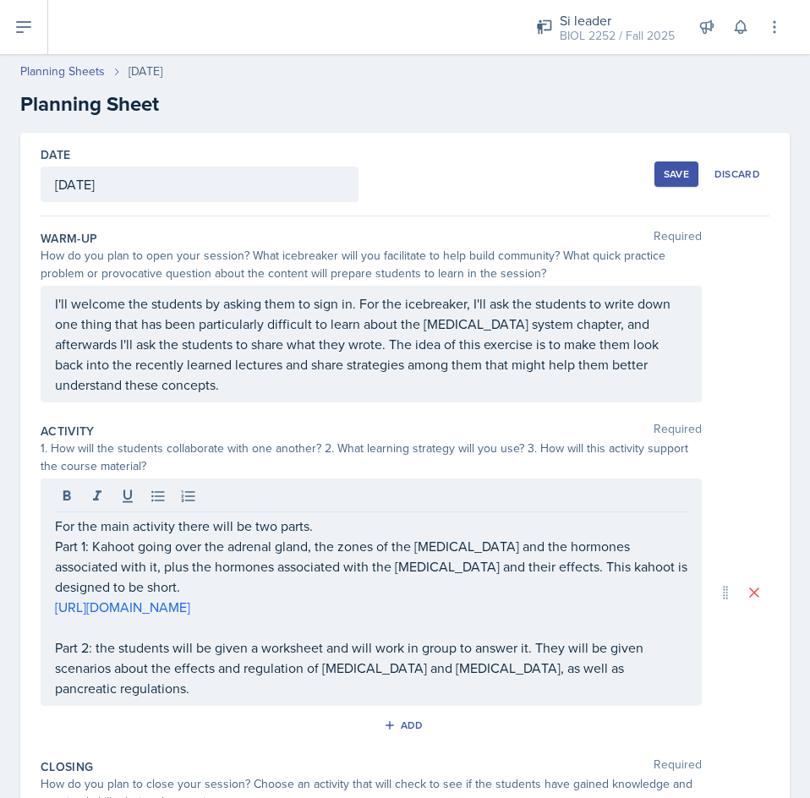
click at [663, 167] on div "Save" at bounding box center [675, 174] width 25 height 14
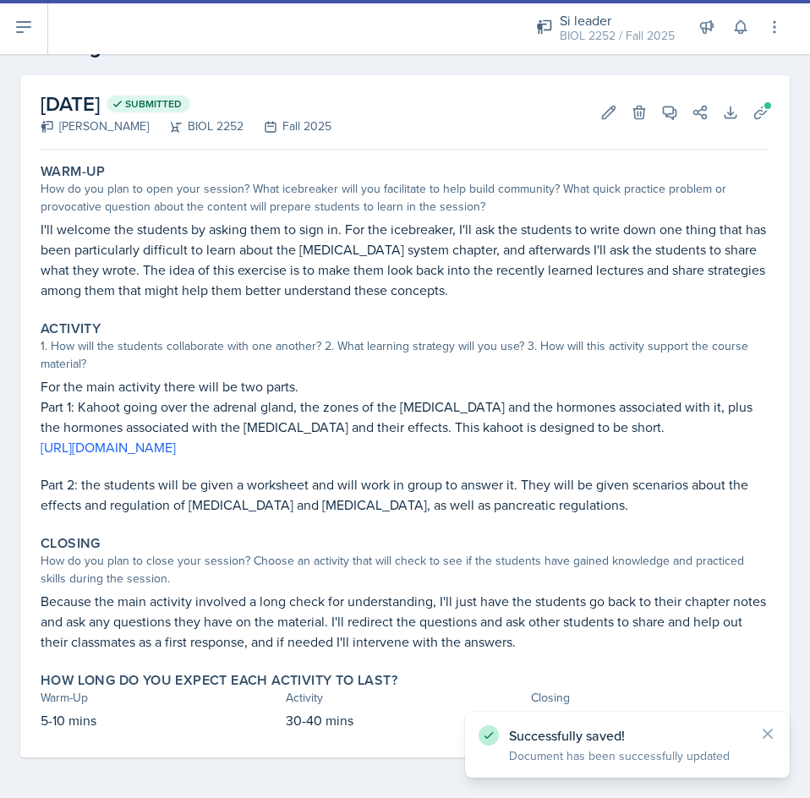
scroll to position [57, 0]
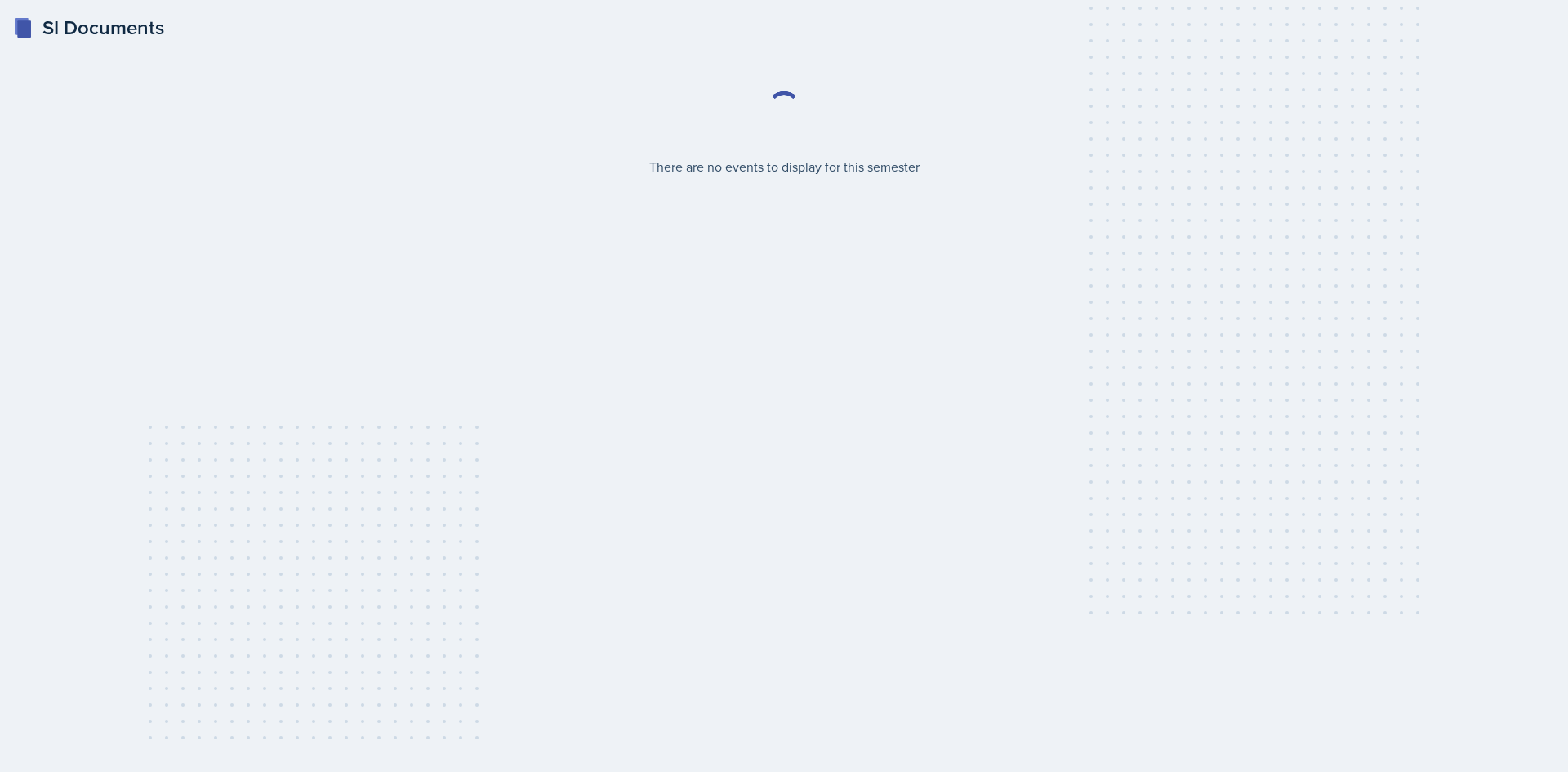
select select "2bed604d-1099-4043-b1bc-2365e8740244"
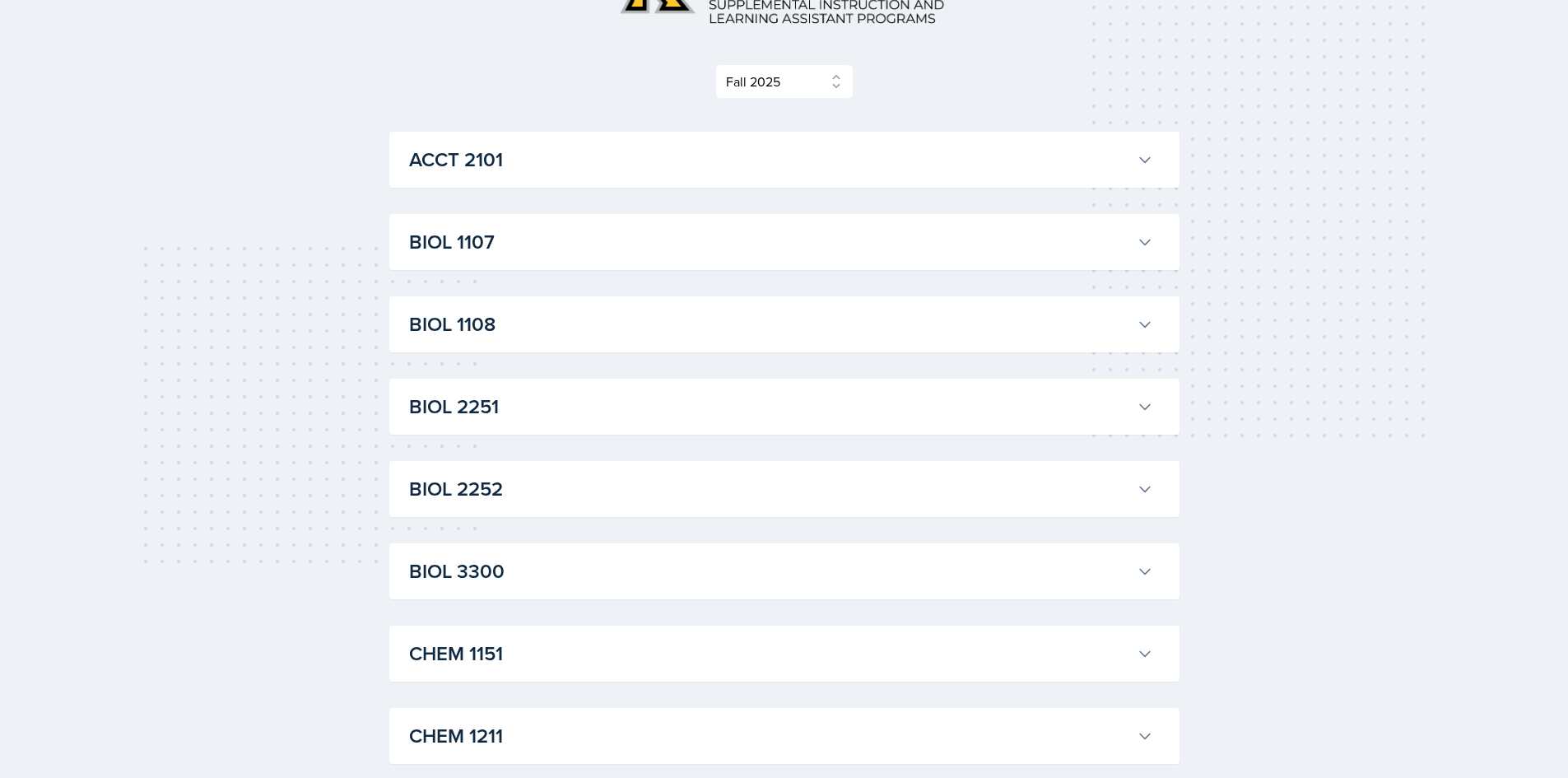
scroll to position [247, 0]
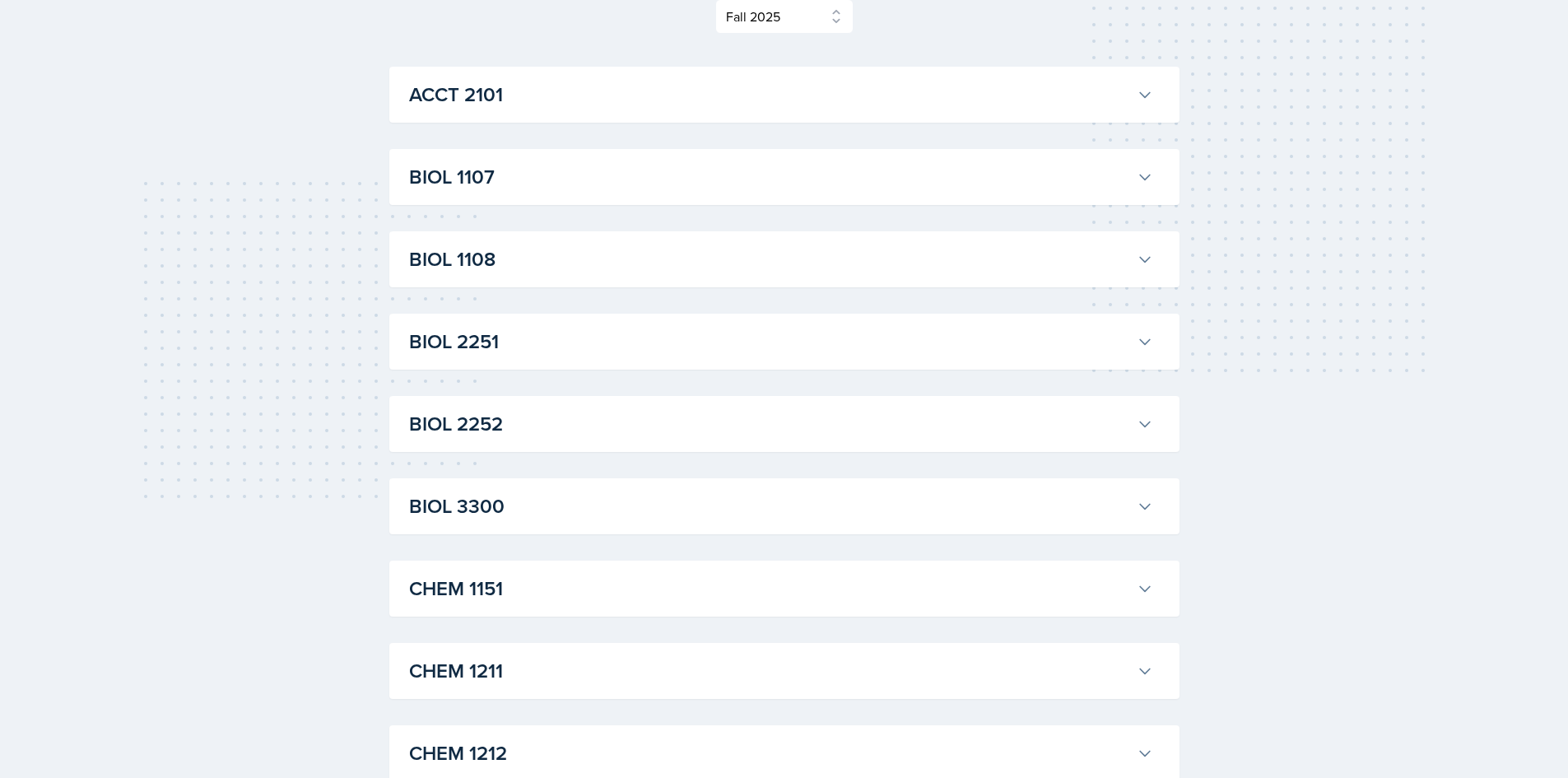
click at [519, 418] on h3 "BIOL 2252" at bounding box center [769, 424] width 721 height 29
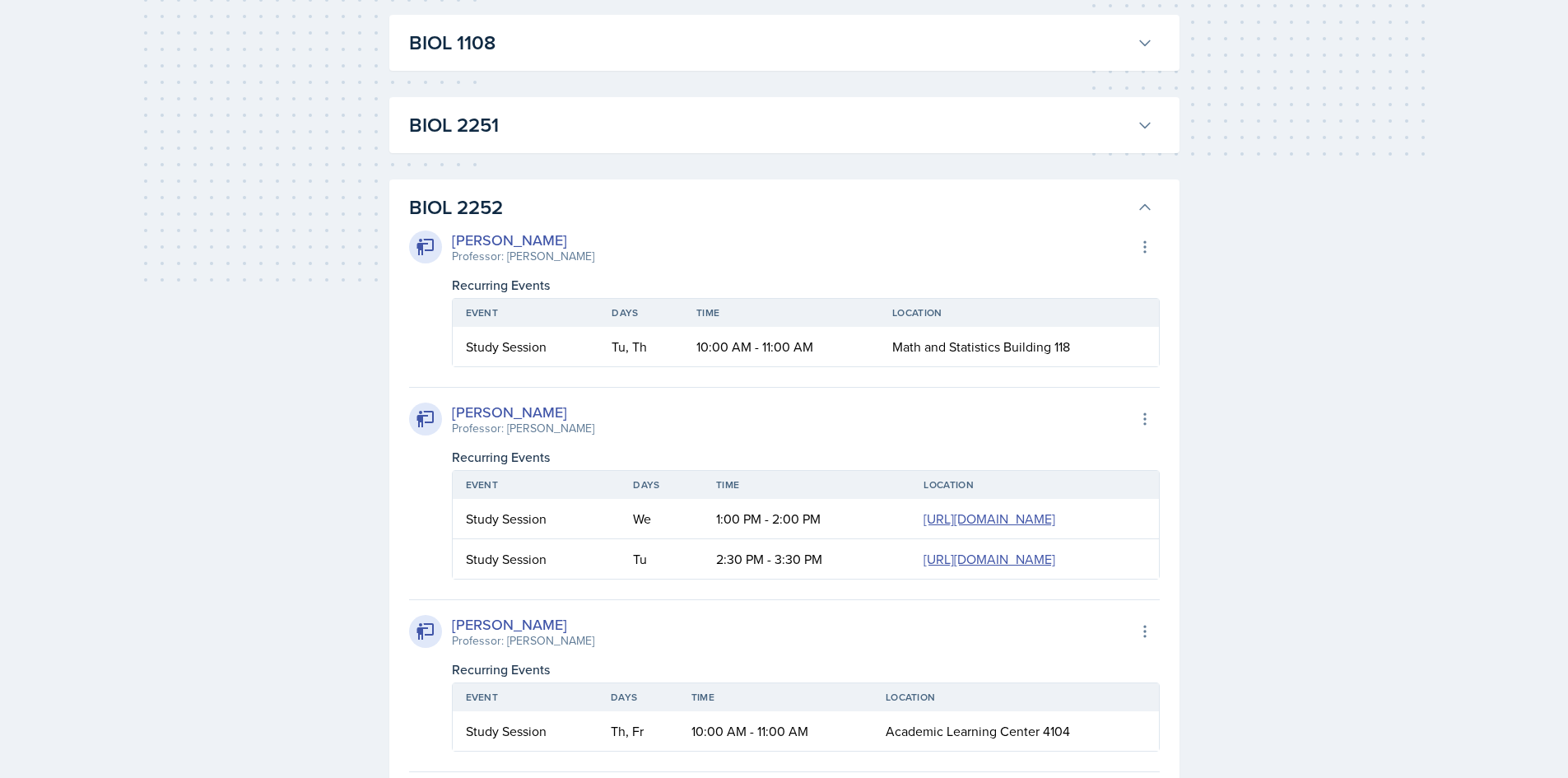
scroll to position [329, 0]
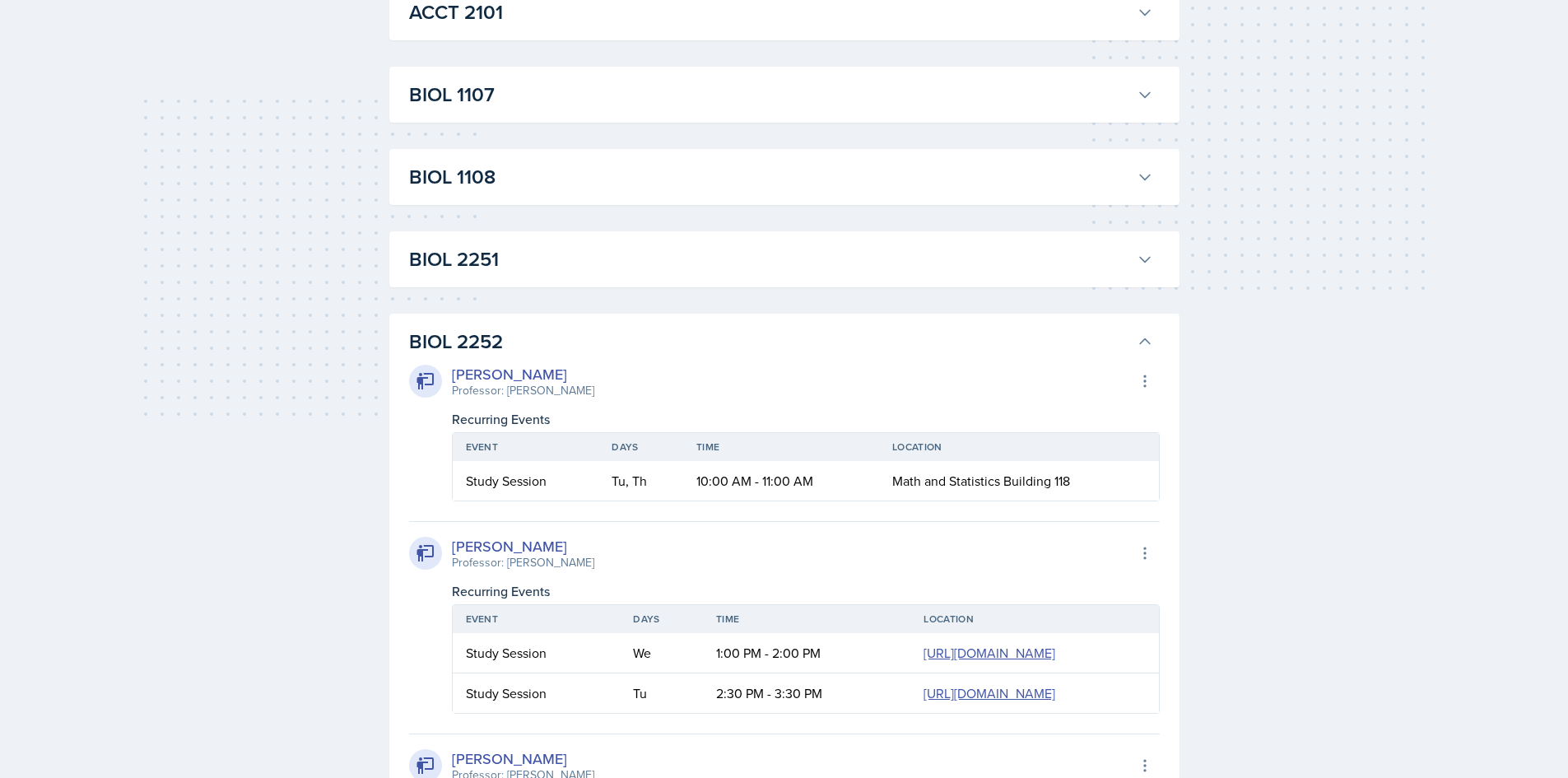
click at [586, 341] on h3 "BIOL 2252" at bounding box center [769, 342] width 721 height 29
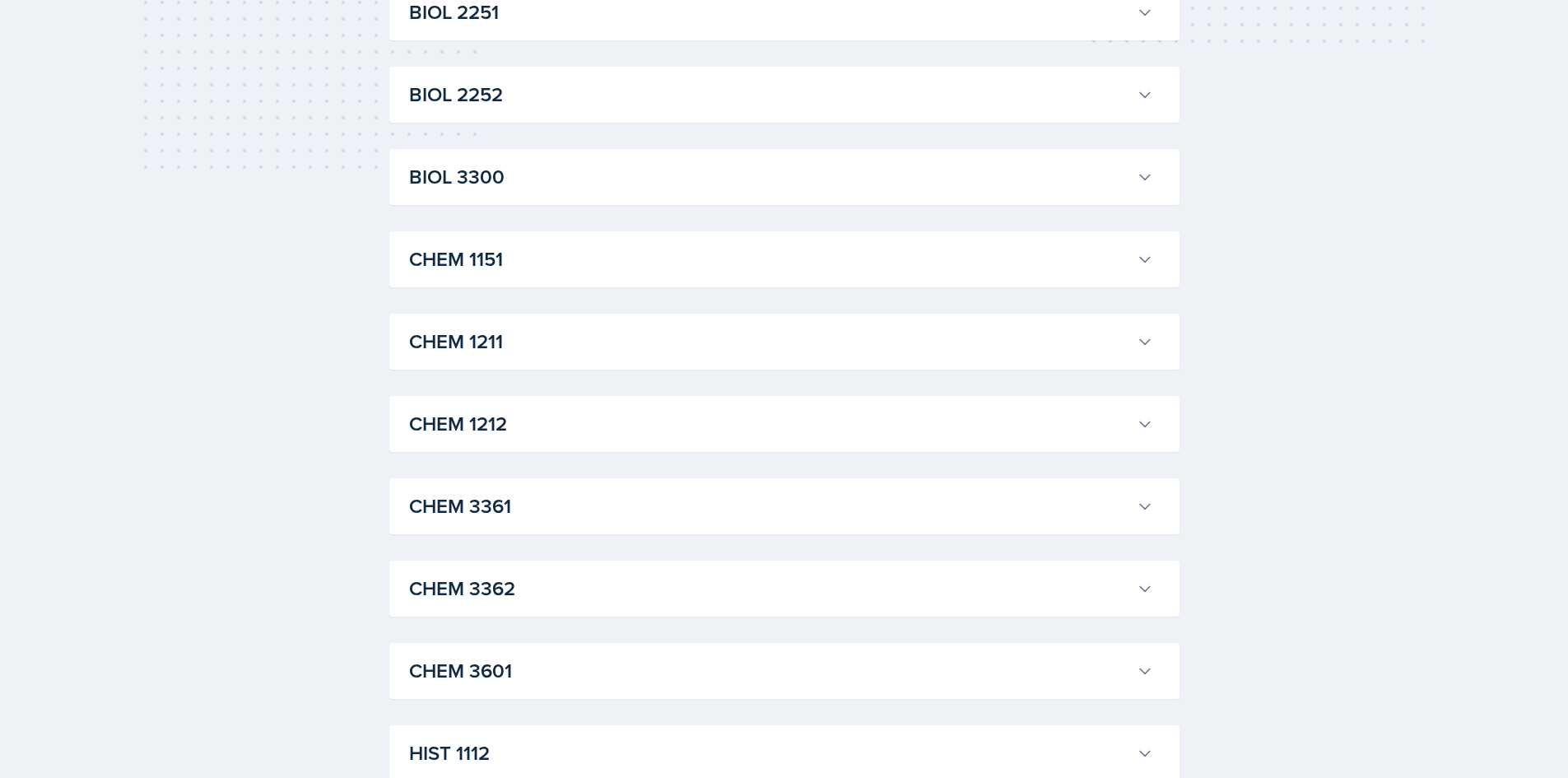
scroll to position [658, 0]
click at [522, 352] on h3 "CHEM 1212" at bounding box center [769, 342] width 721 height 29
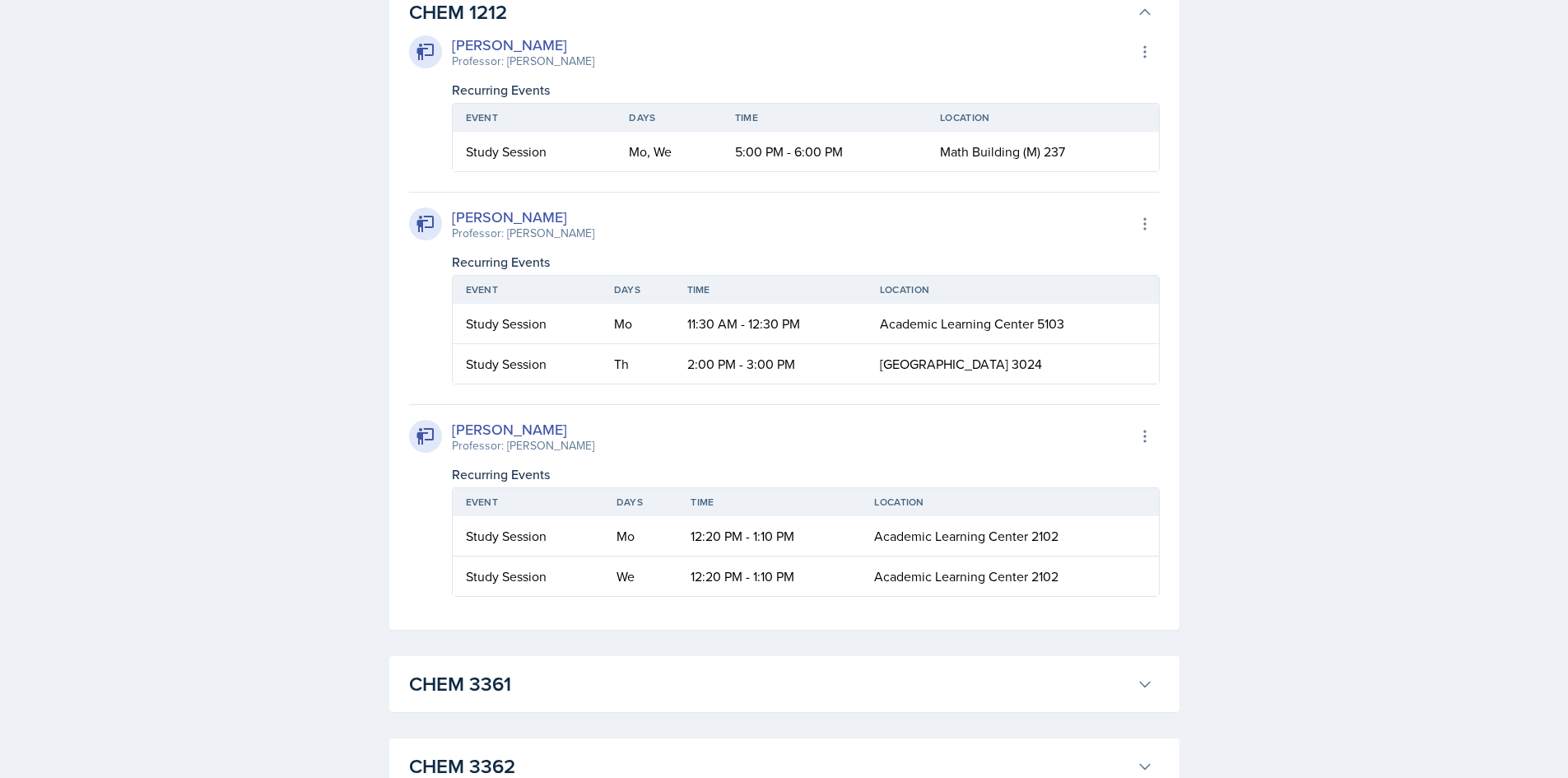
scroll to position [906, 0]
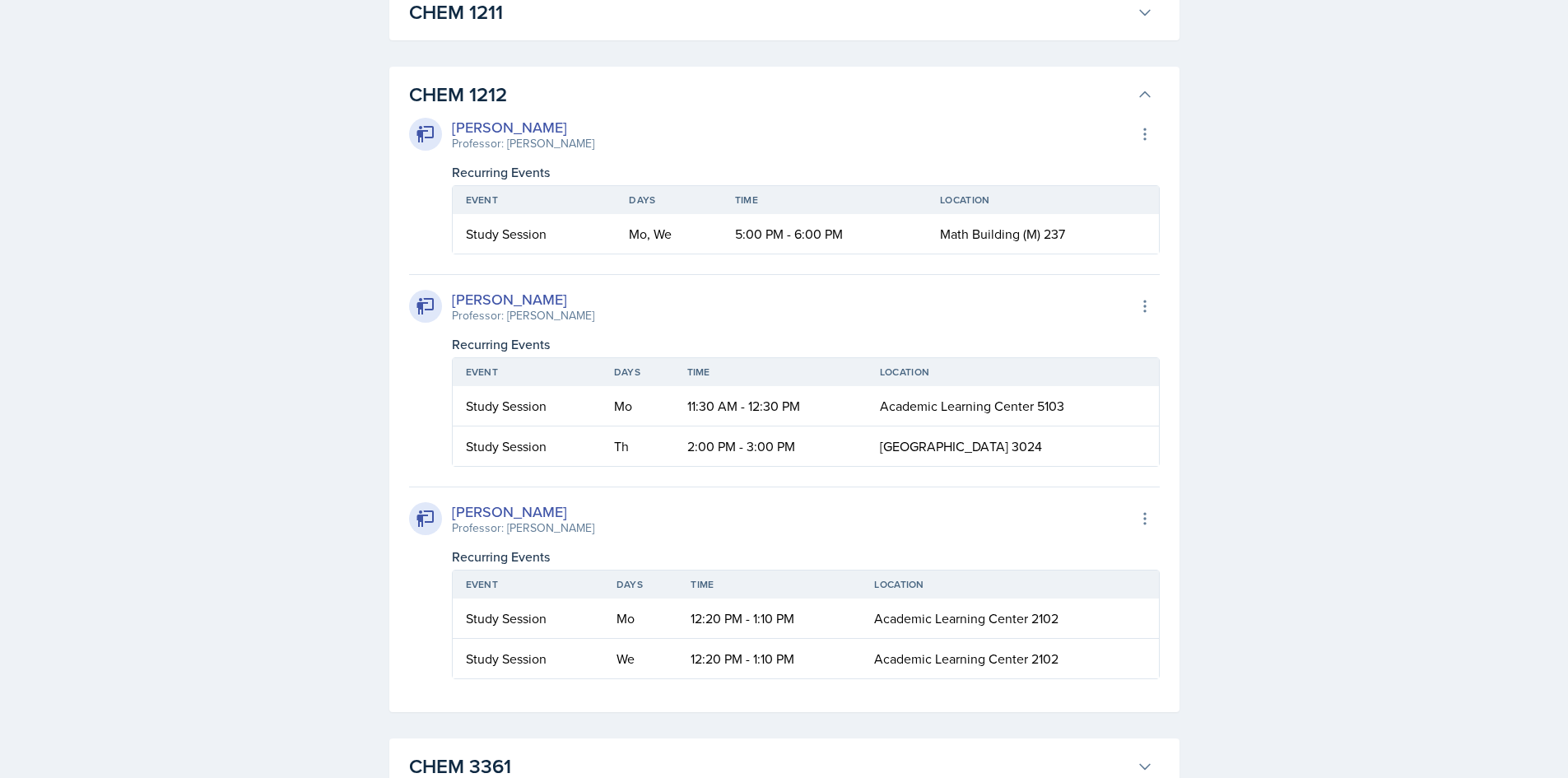
drag, startPoint x: 522, startPoint y: 84, endPoint x: 531, endPoint y: 72, distance: 15.0
click at [523, 84] on h3 "CHEM 1212" at bounding box center [769, 94] width 721 height 29
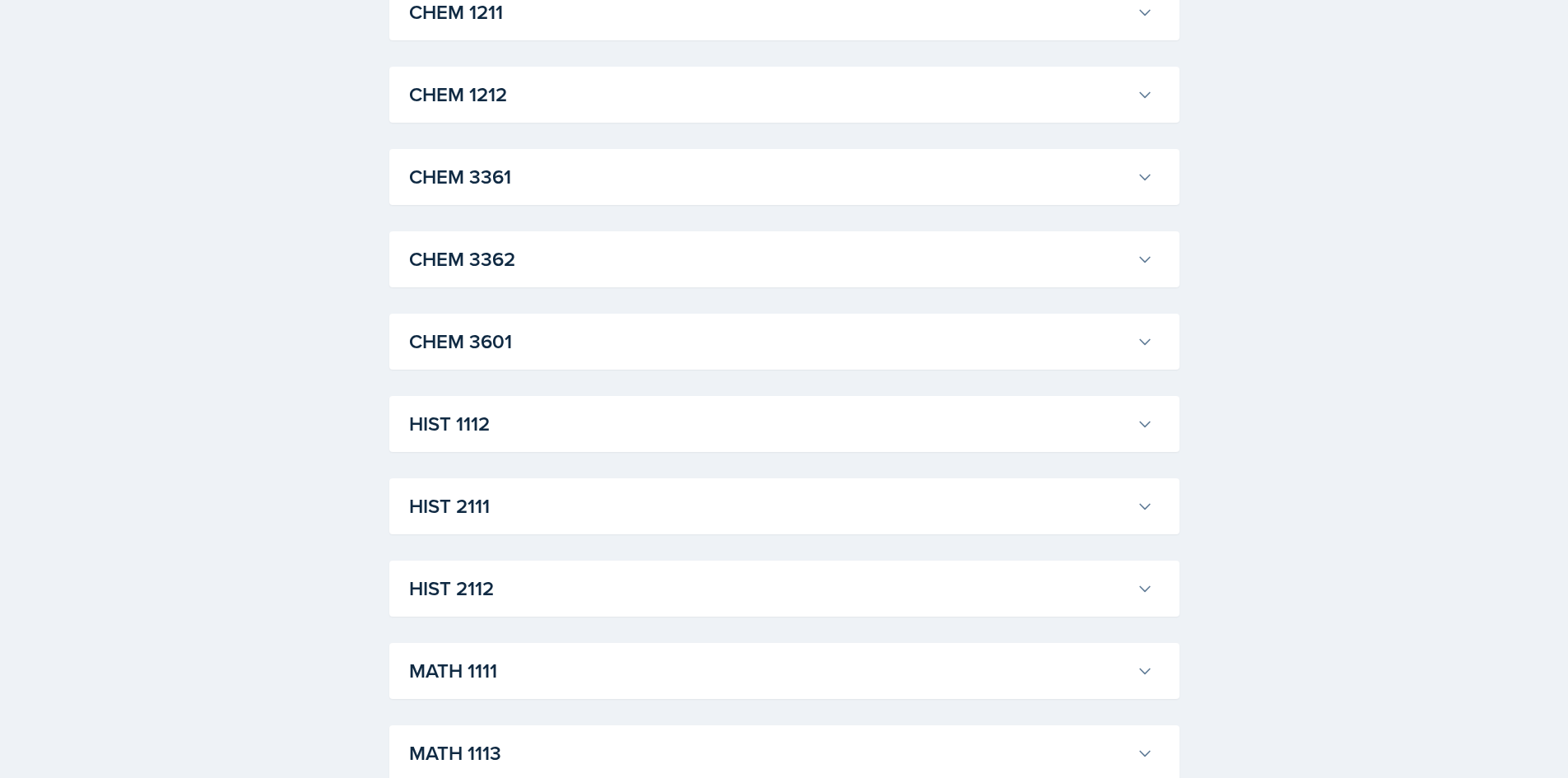
click at [561, 29] on button "CHEM 1211" at bounding box center [781, 12] width 751 height 36
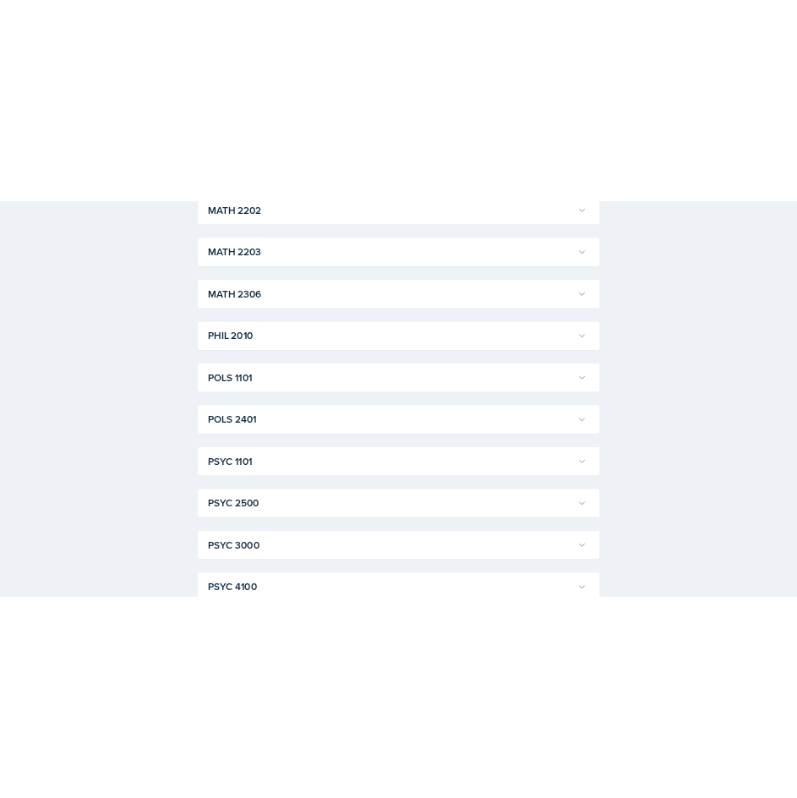
scroll to position [4609, 0]
